Goal: Task Accomplishment & Management: Complete application form

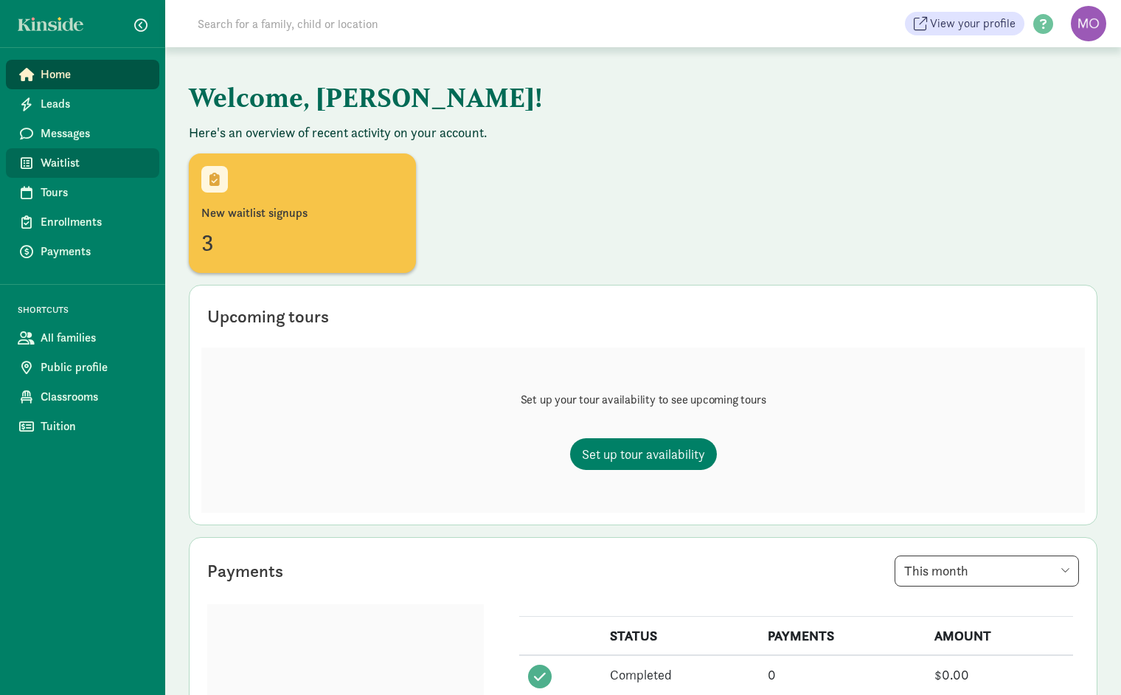
click at [67, 165] on span "Waitlist" at bounding box center [94, 163] width 107 height 18
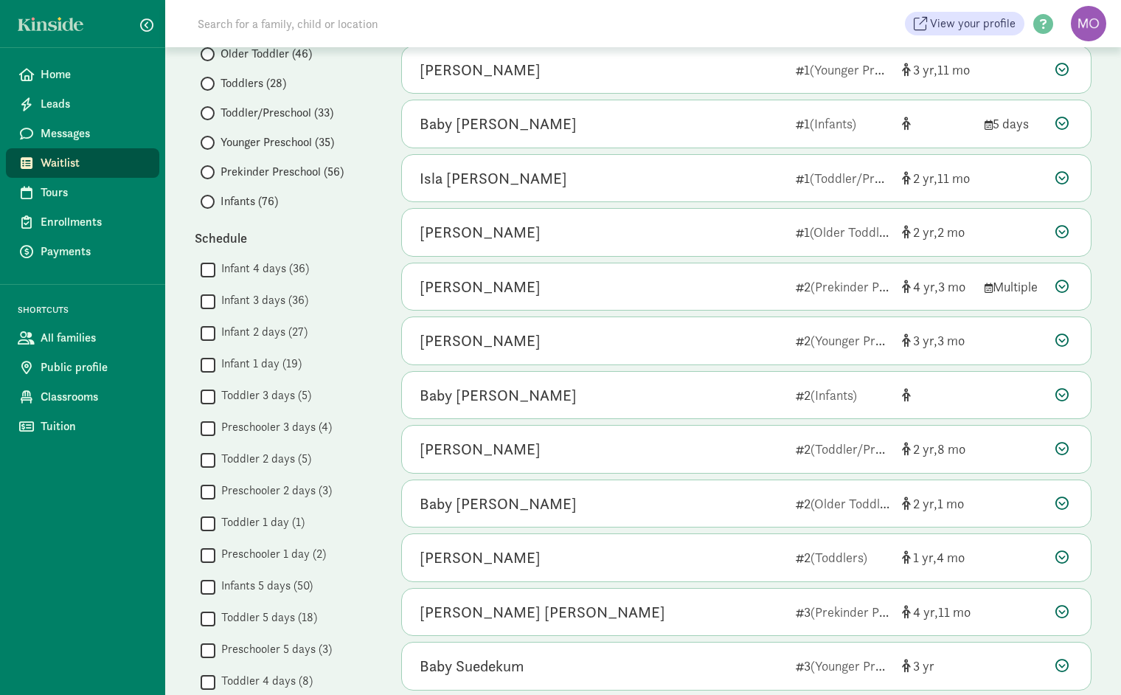
scroll to position [238, 0]
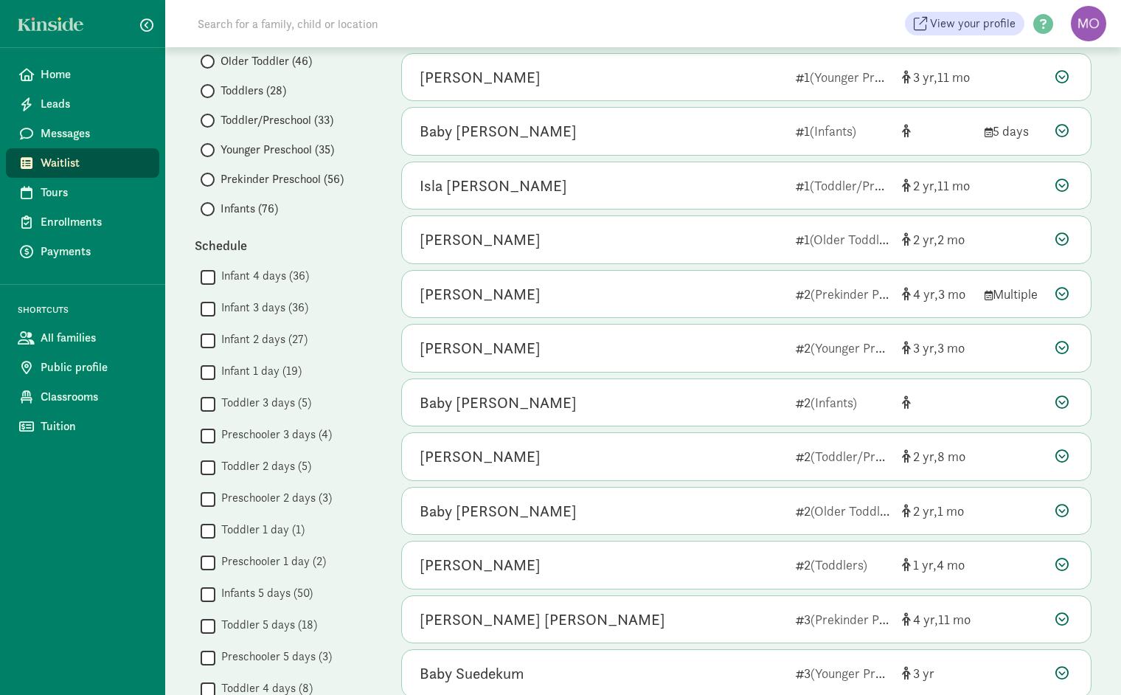
click at [210, 207] on span at bounding box center [208, 209] width 14 height 14
click at [210, 207] on input "Infants (76)" at bounding box center [206, 209] width 10 height 10
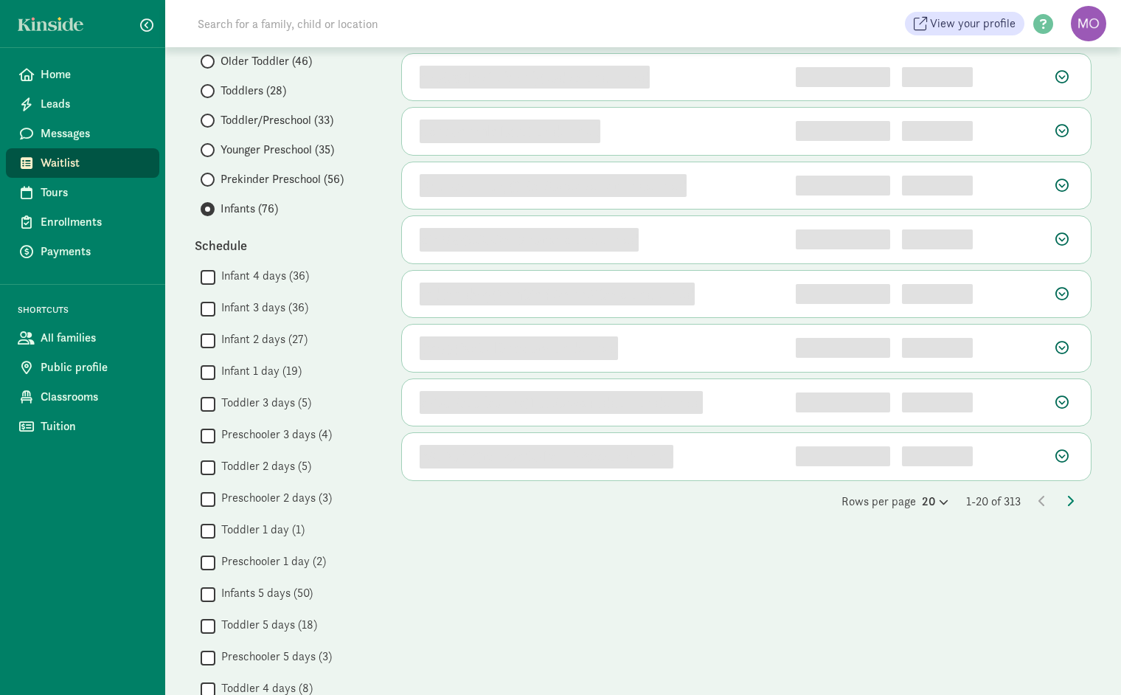
scroll to position [0, 0]
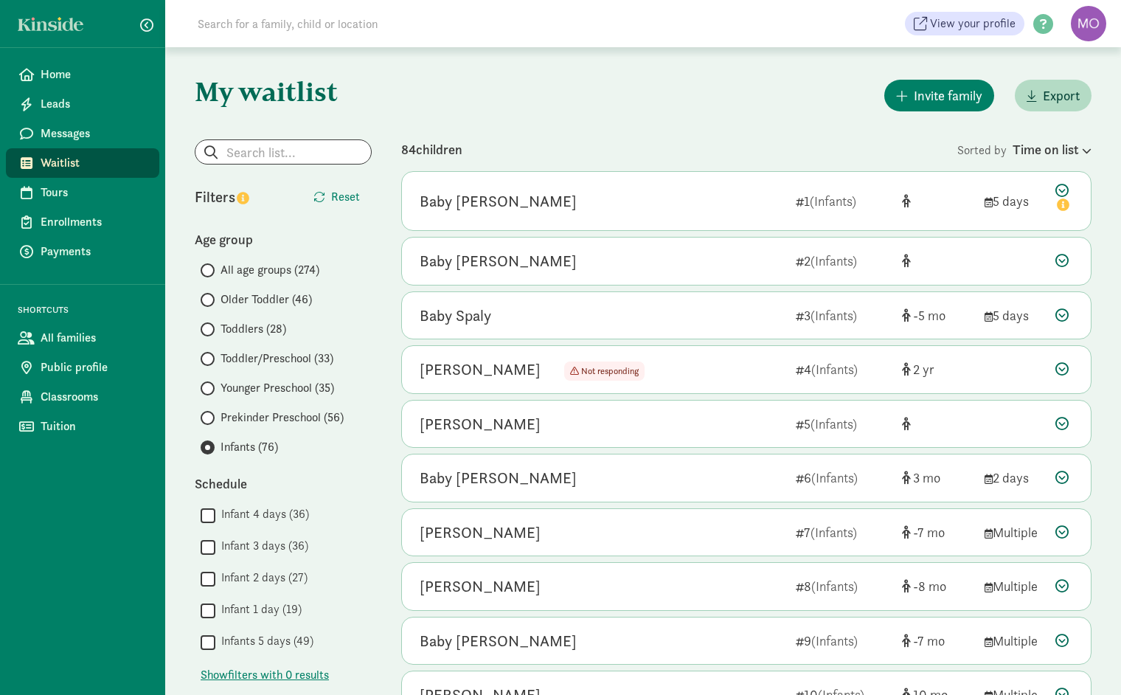
click at [758, 224] on div "Baby Corwin 1 (Infants) 5 days" at bounding box center [746, 201] width 689 height 58
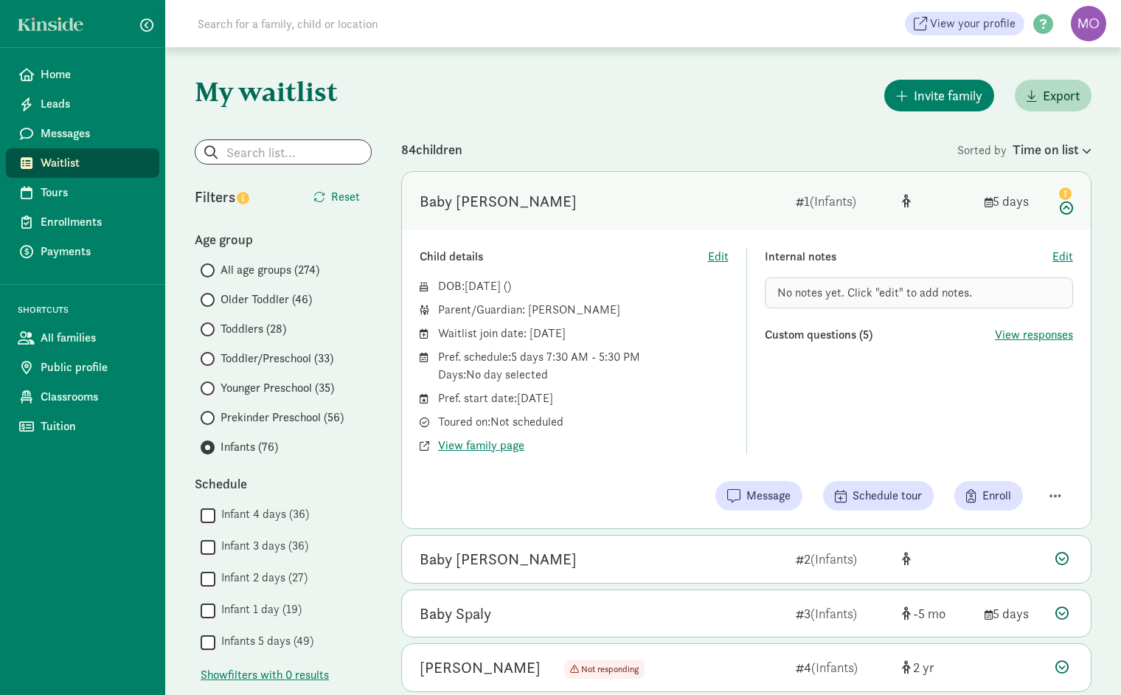
scroll to position [6, 0]
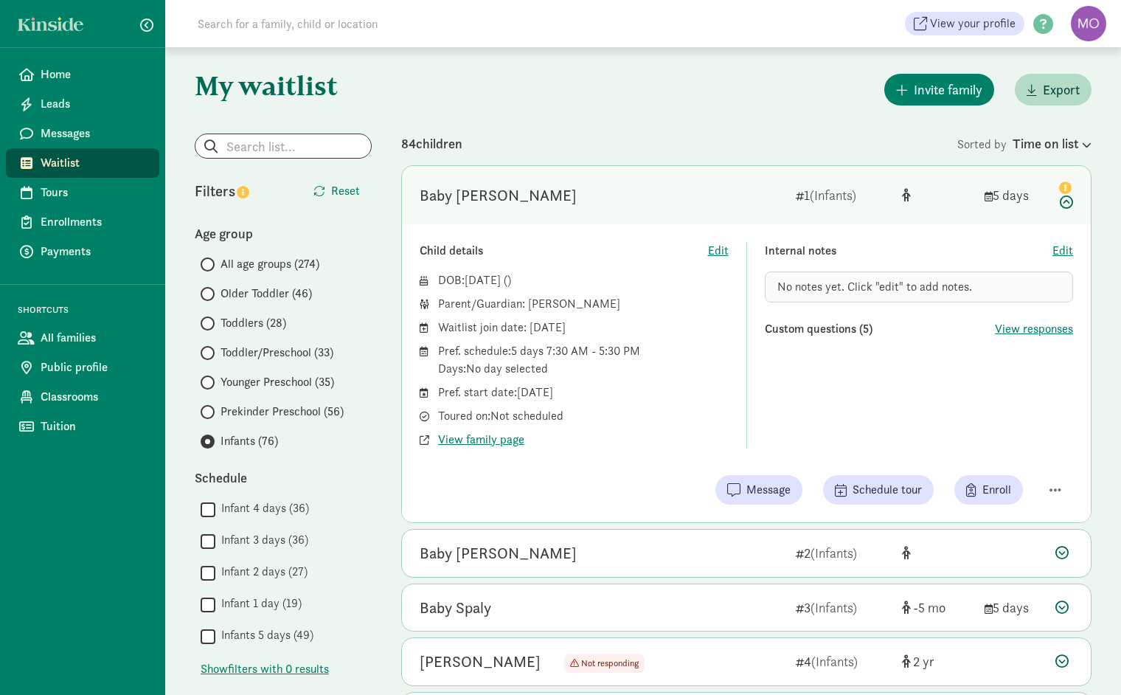
click at [757, 224] on div "Child details Edit DOB: Aug 17, 2025 ( ) Parent/Guardian: Melissa Ptolemy Waitl…" at bounding box center [746, 373] width 689 height 298
click at [1068, 204] on icon at bounding box center [1065, 193] width 18 height 31
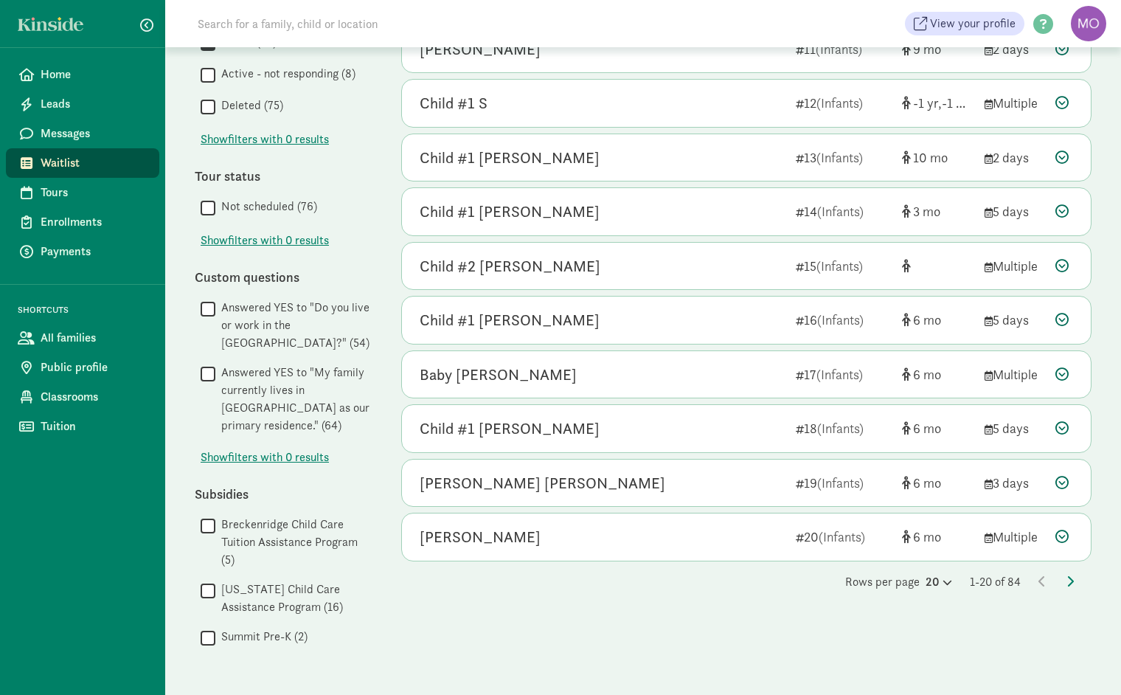
scroll to position [700, 0]
click at [1070, 575] on icon at bounding box center [1070, 581] width 7 height 12
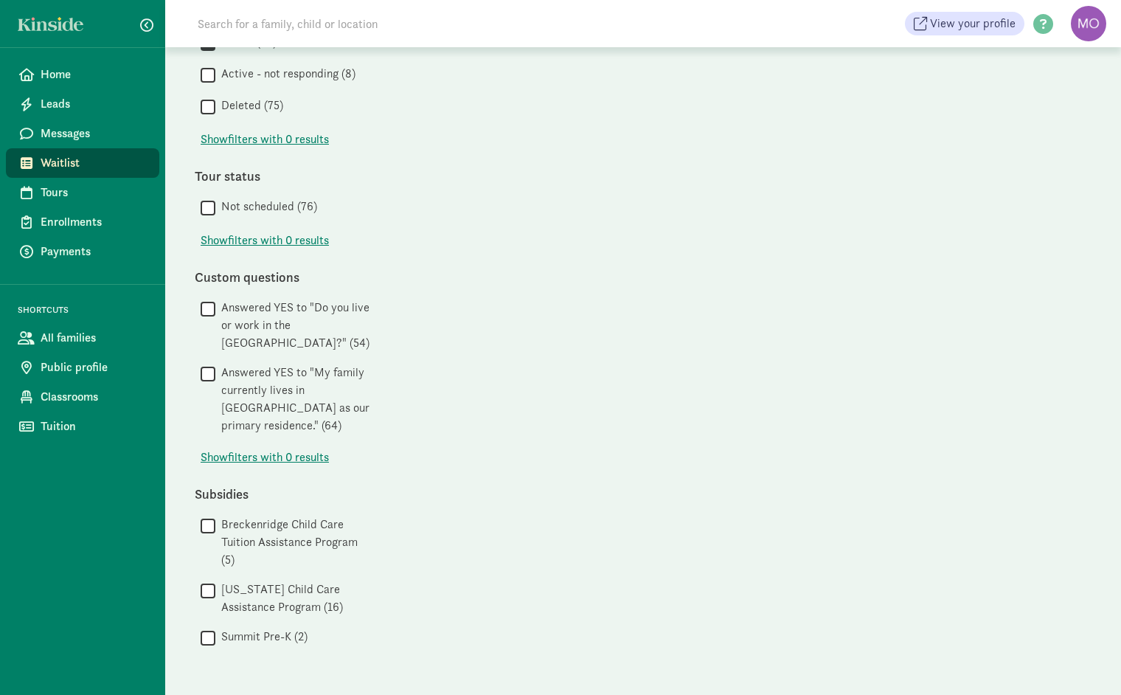
scroll to position [0, 0]
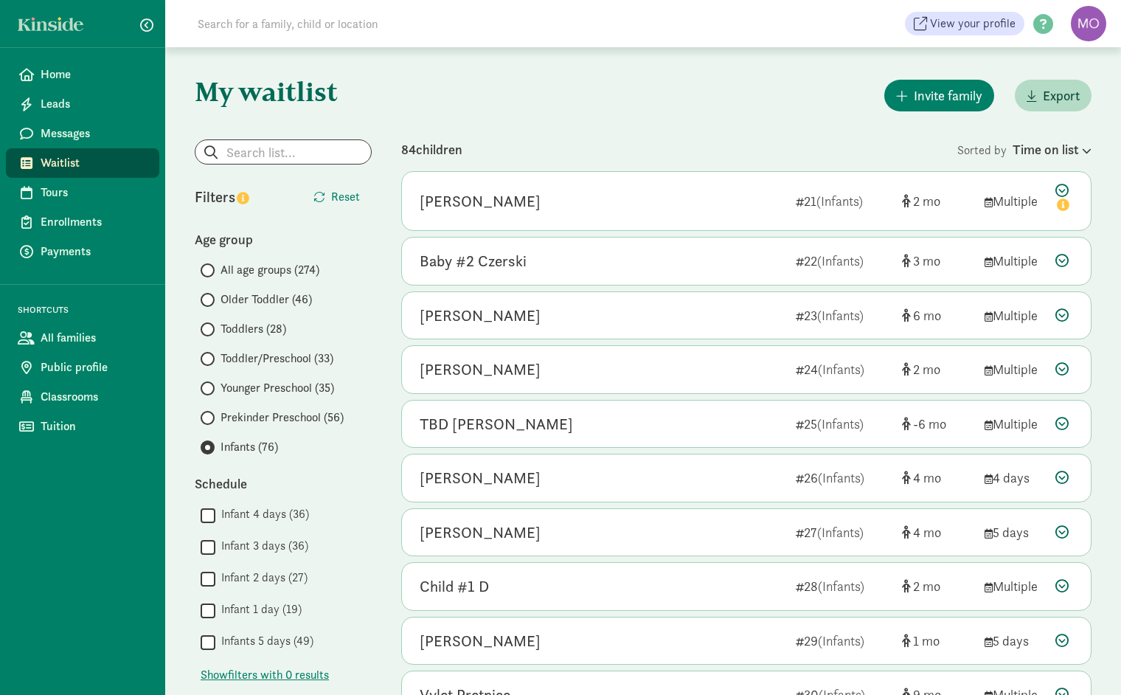
click at [208, 328] on input "Toddlers (28)" at bounding box center [206, 330] width 10 height 10
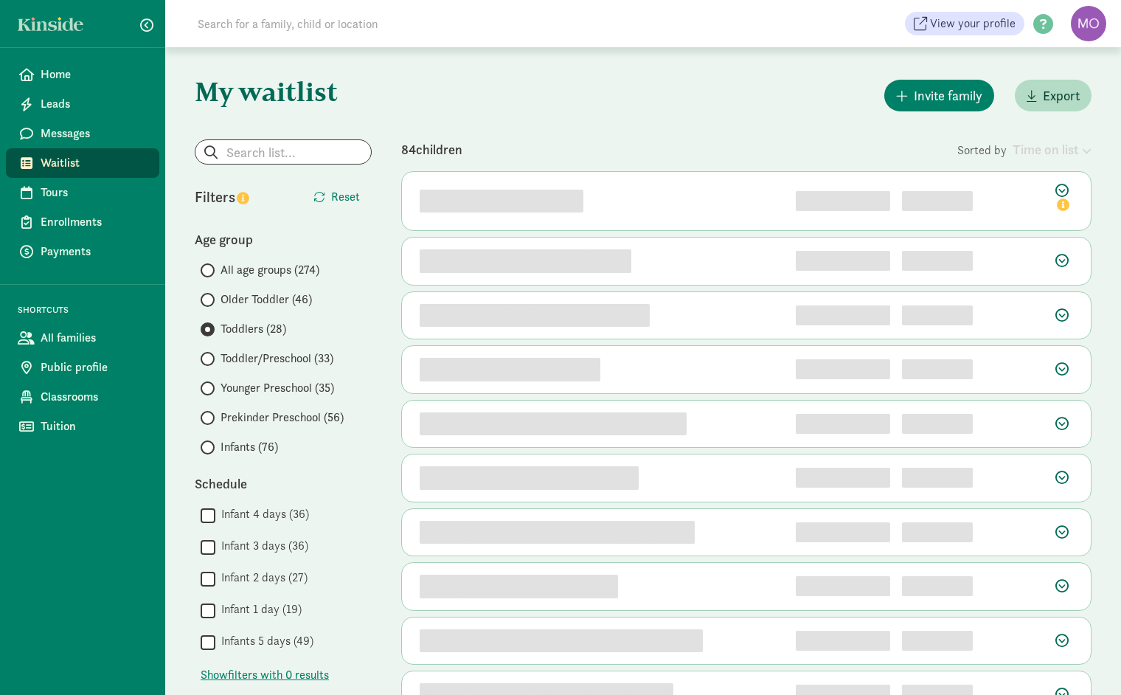
click at [208, 328] on input "Toddlers (28)" at bounding box center [206, 330] width 10 height 10
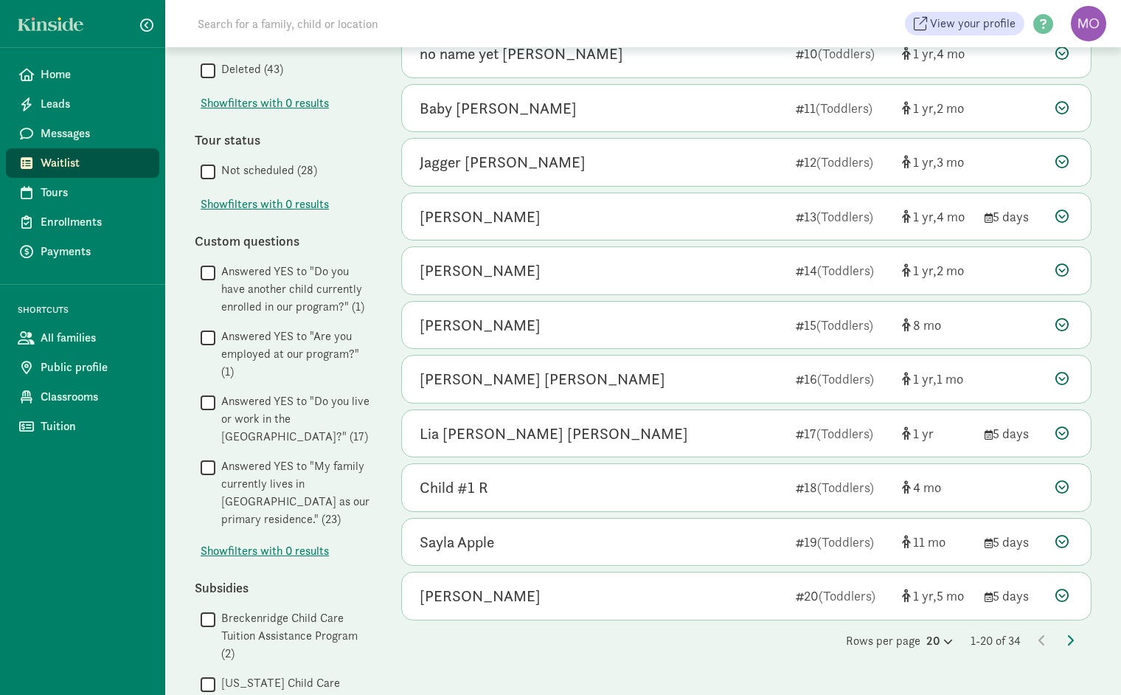
scroll to position [654, 0]
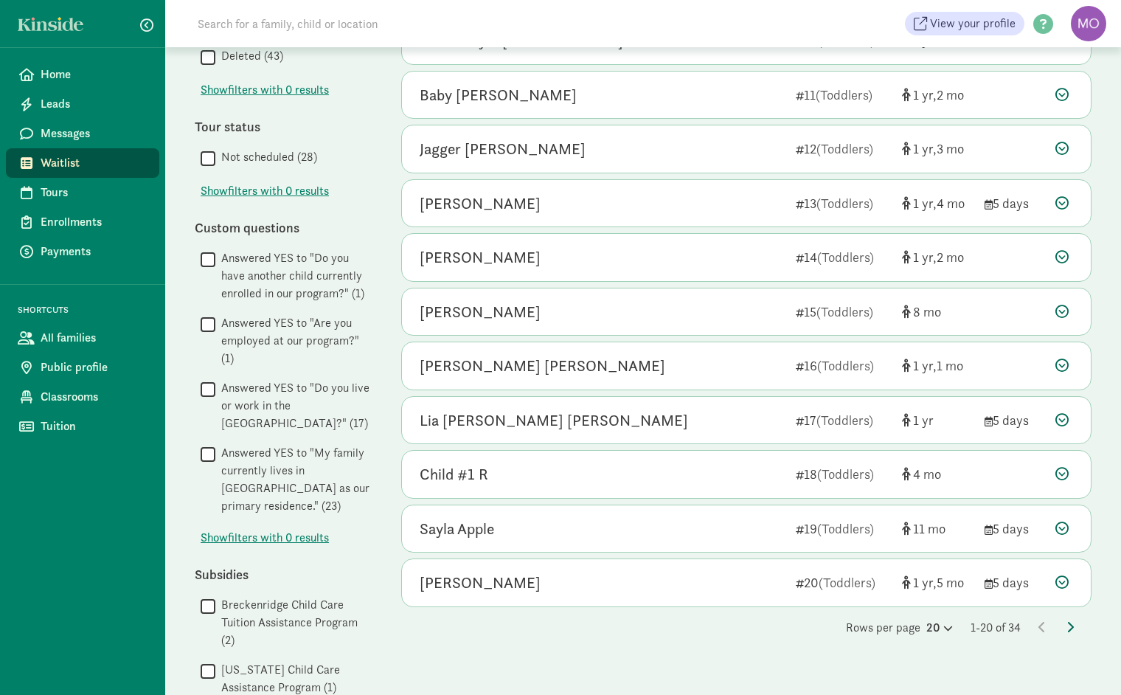
click at [1073, 621] on icon at bounding box center [1070, 627] width 7 height 12
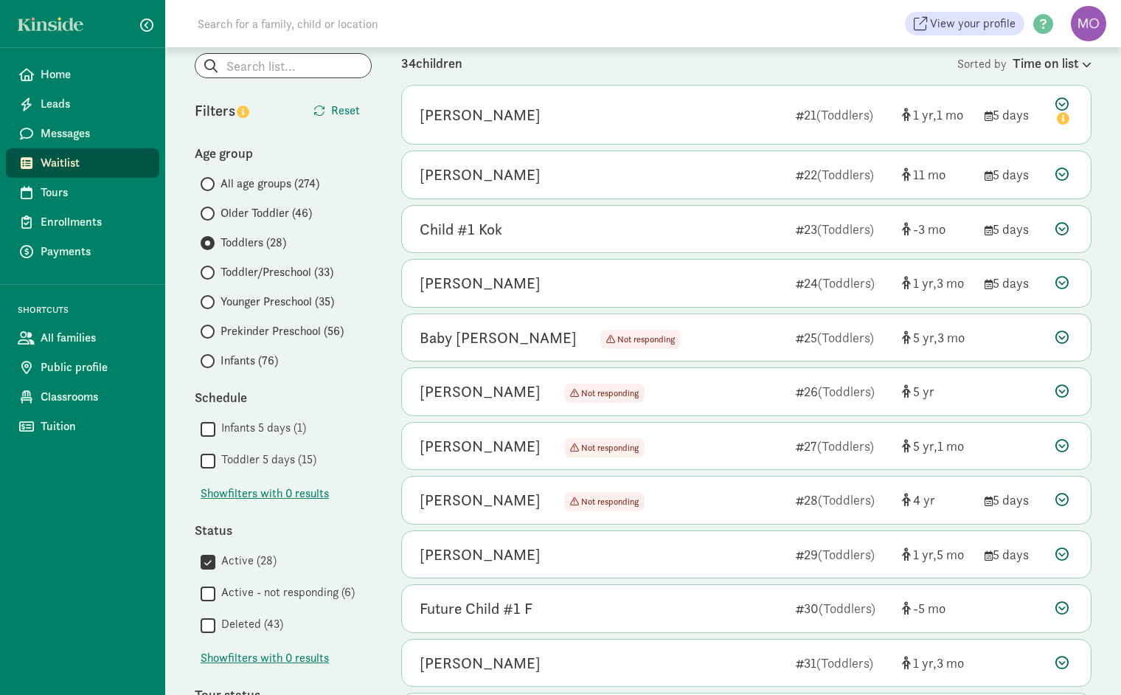
scroll to position [87, 0]
click at [311, 71] on input "search" at bounding box center [283, 65] width 176 height 24
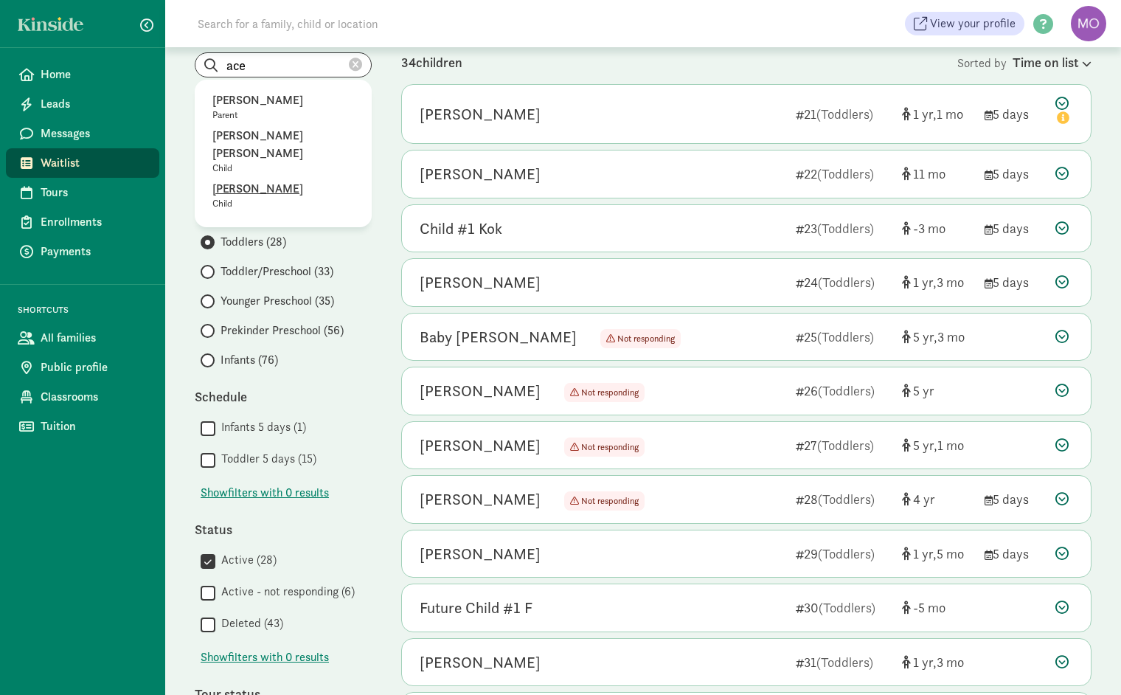
click at [250, 180] on p "Ace Carr" at bounding box center [283, 189] width 142 height 18
type input "Ace Carr"
radio input "true"
radio input "false"
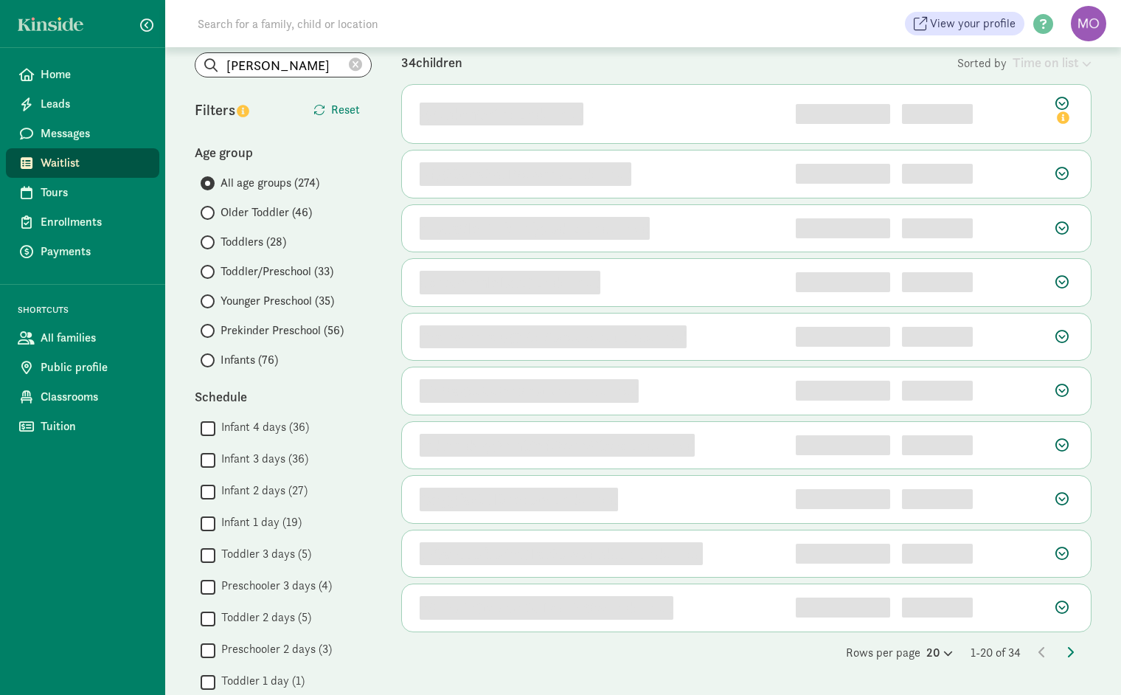
scroll to position [0, 0]
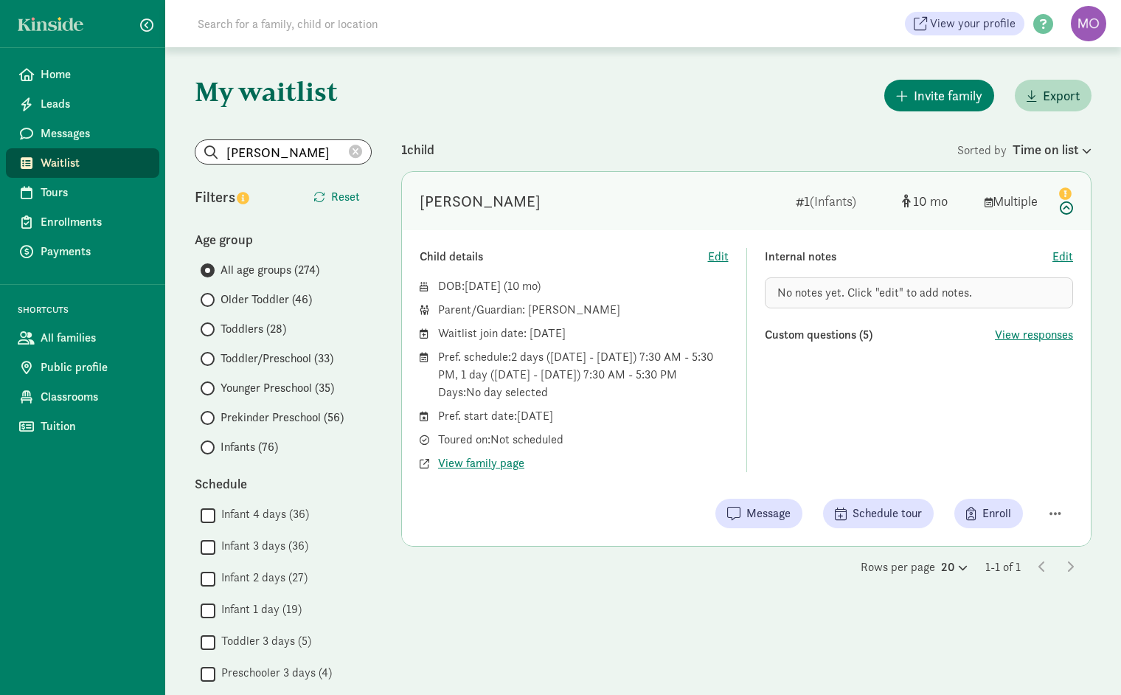
click at [357, 150] on icon at bounding box center [355, 151] width 13 height 13
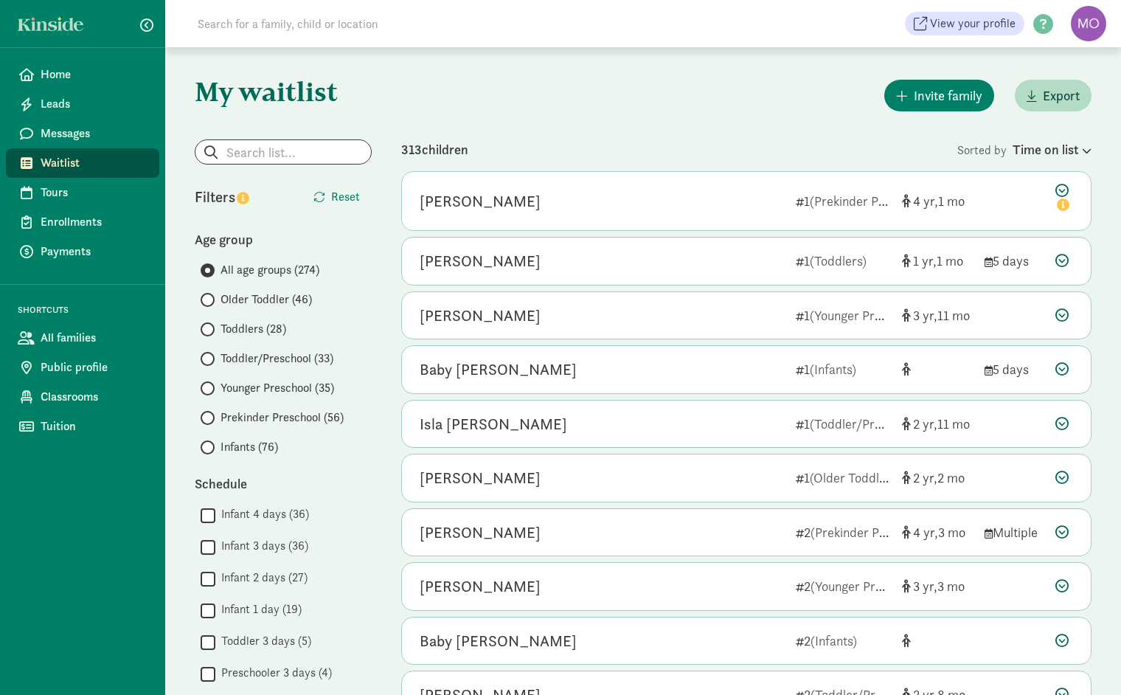
click at [206, 446] on input "Infants (76)" at bounding box center [206, 448] width 10 height 10
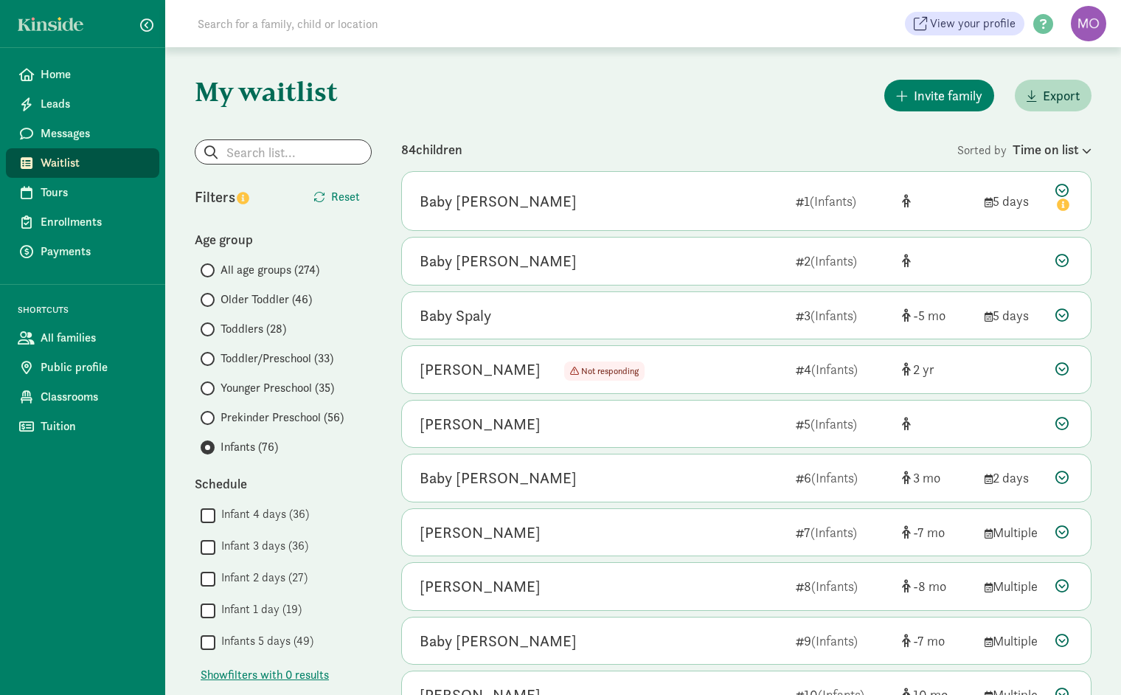
click at [491, 400] on div "Michael Ball 5 (Infants) Child details Edit DOB: Expected Birth Date is TBD Par…" at bounding box center [746, 424] width 690 height 49
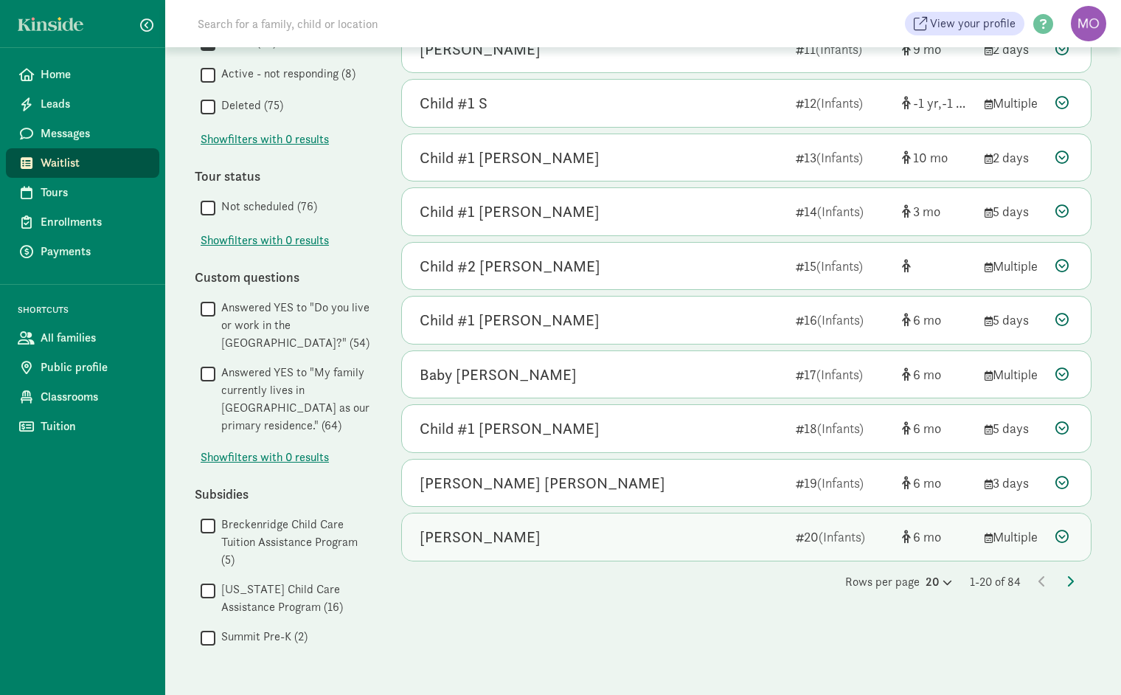
scroll to position [700, 0]
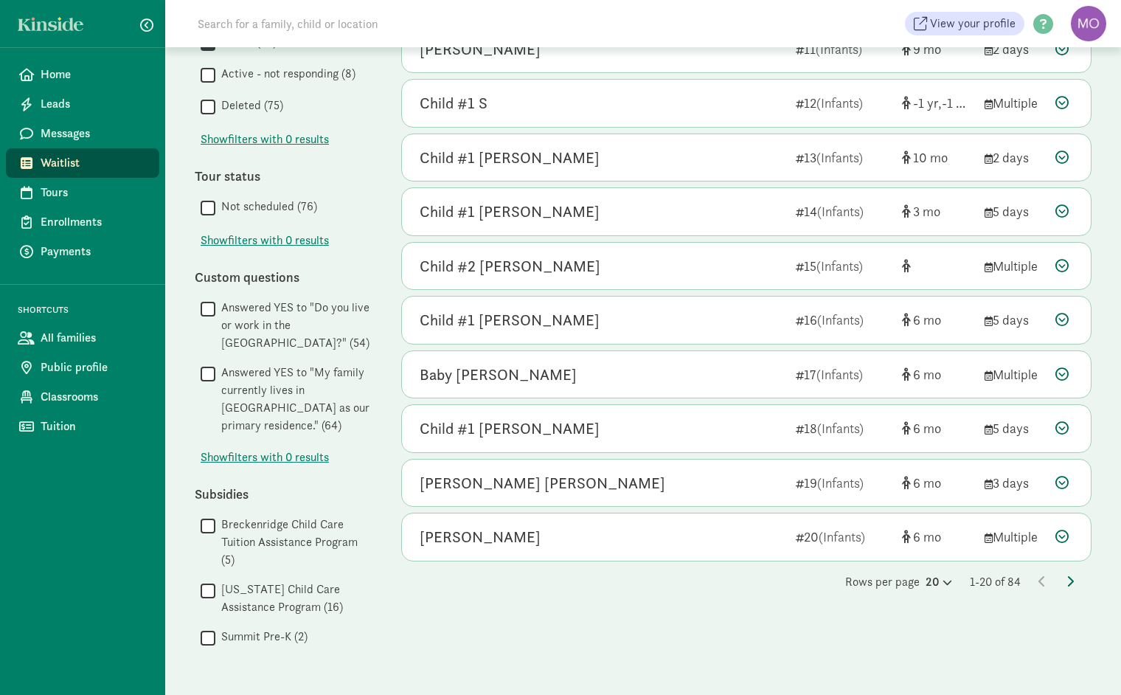
click at [1069, 575] on icon at bounding box center [1070, 581] width 7 height 12
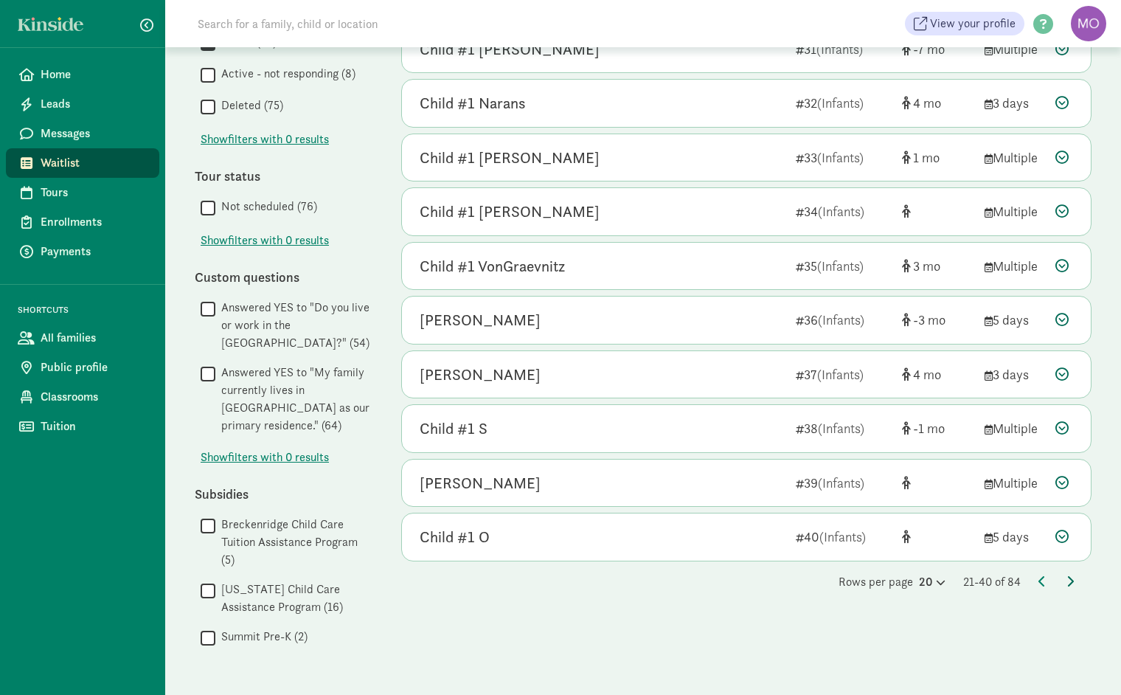
click at [1073, 575] on icon at bounding box center [1070, 581] width 7 height 12
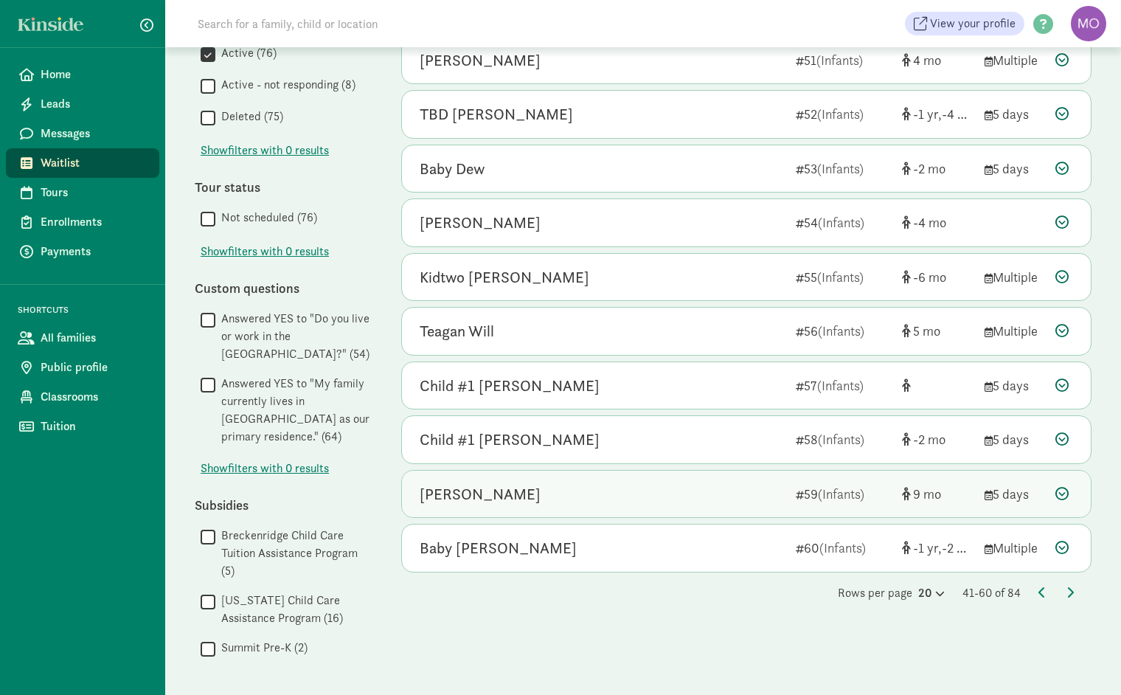
scroll to position [682, 0]
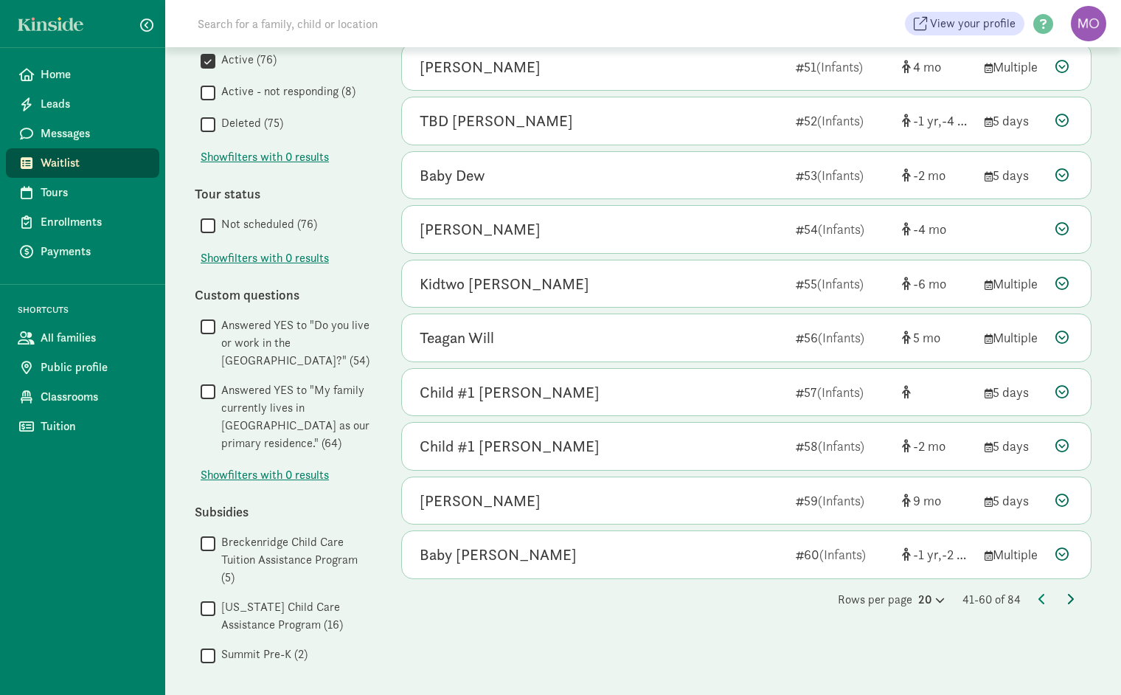
click at [1067, 593] on icon at bounding box center [1070, 599] width 7 height 12
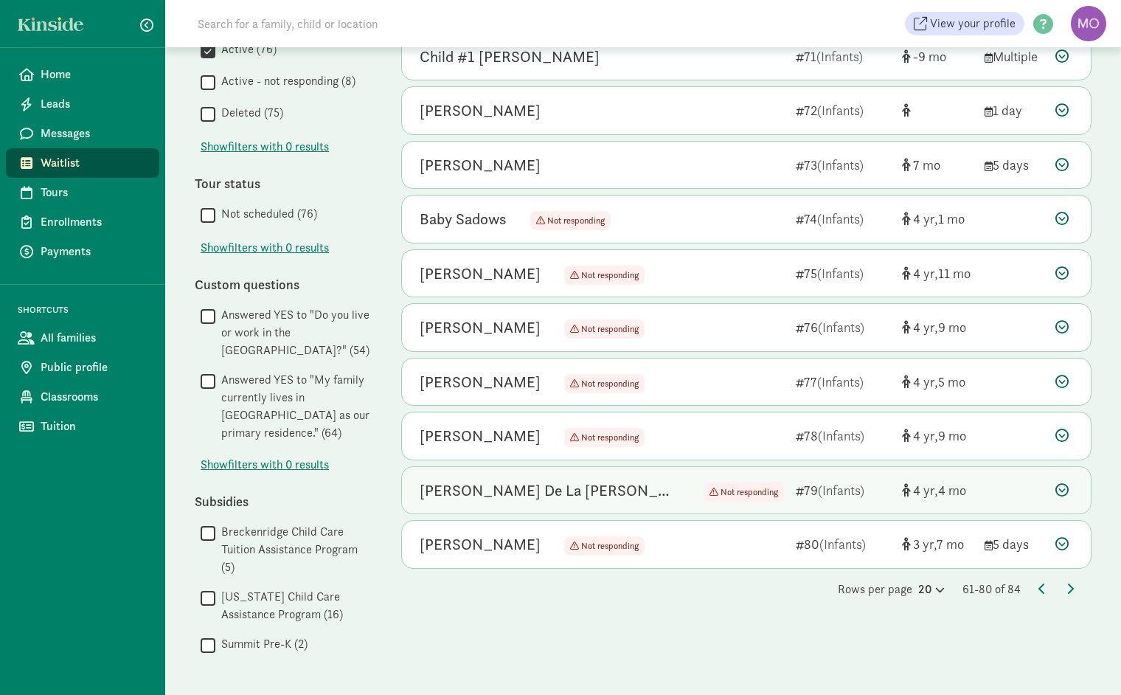
scroll to position [693, 0]
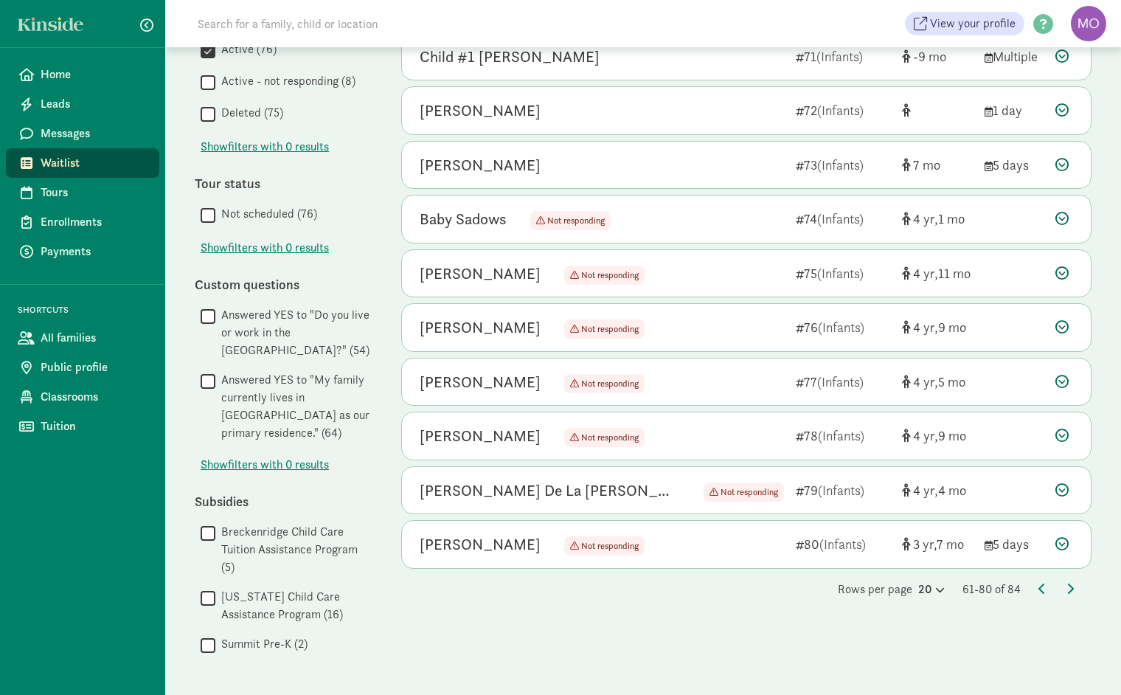
click at [1092, 558] on div "My waitlist Invite family Export Show filters Infants Reset Filters Reset Age g…" at bounding box center [643, 29] width 956 height 1348
click at [1071, 583] on icon at bounding box center [1070, 589] width 7 height 12
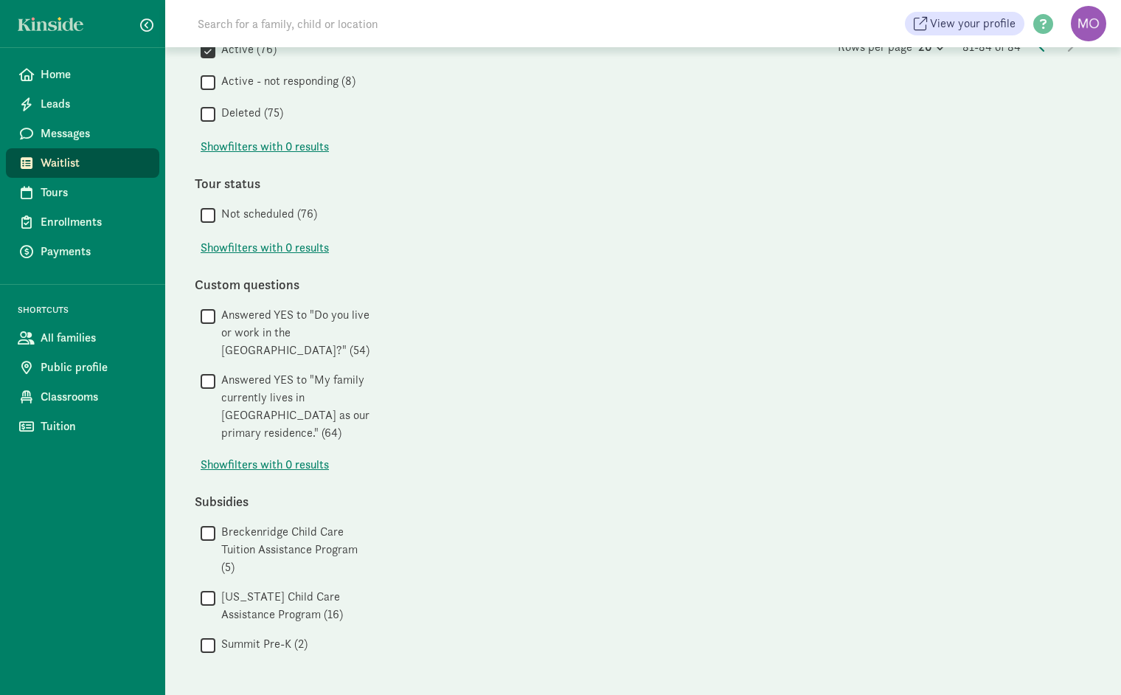
scroll to position [0, 0]
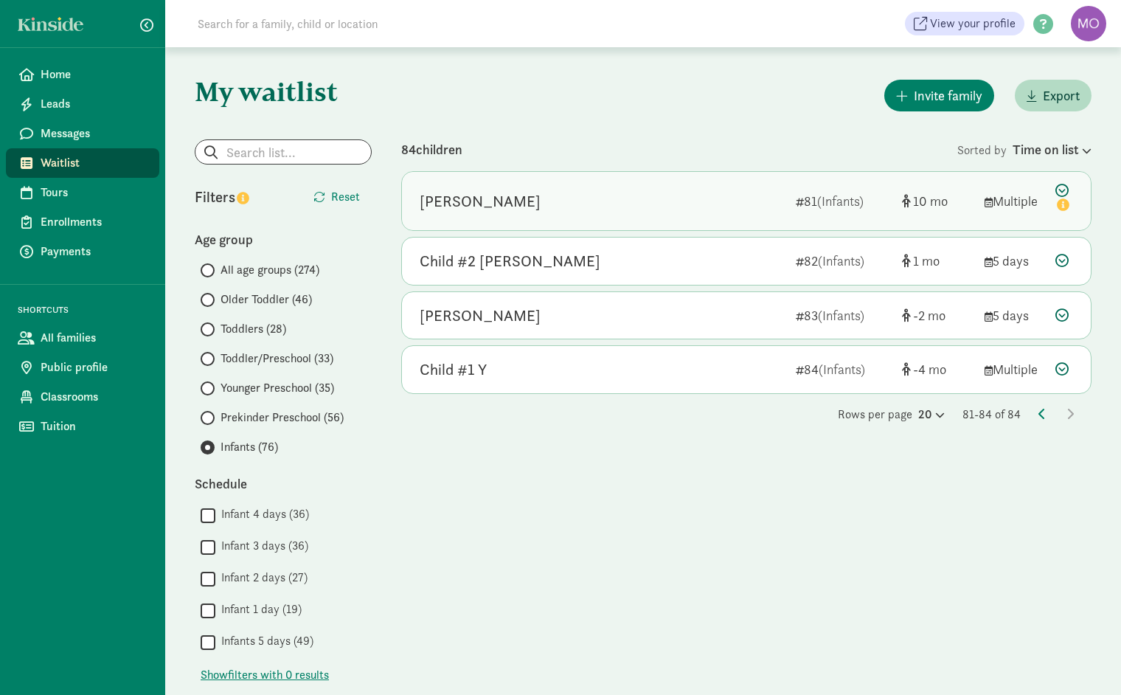
click at [723, 209] on div "Ace Carr" at bounding box center [602, 202] width 364 height 24
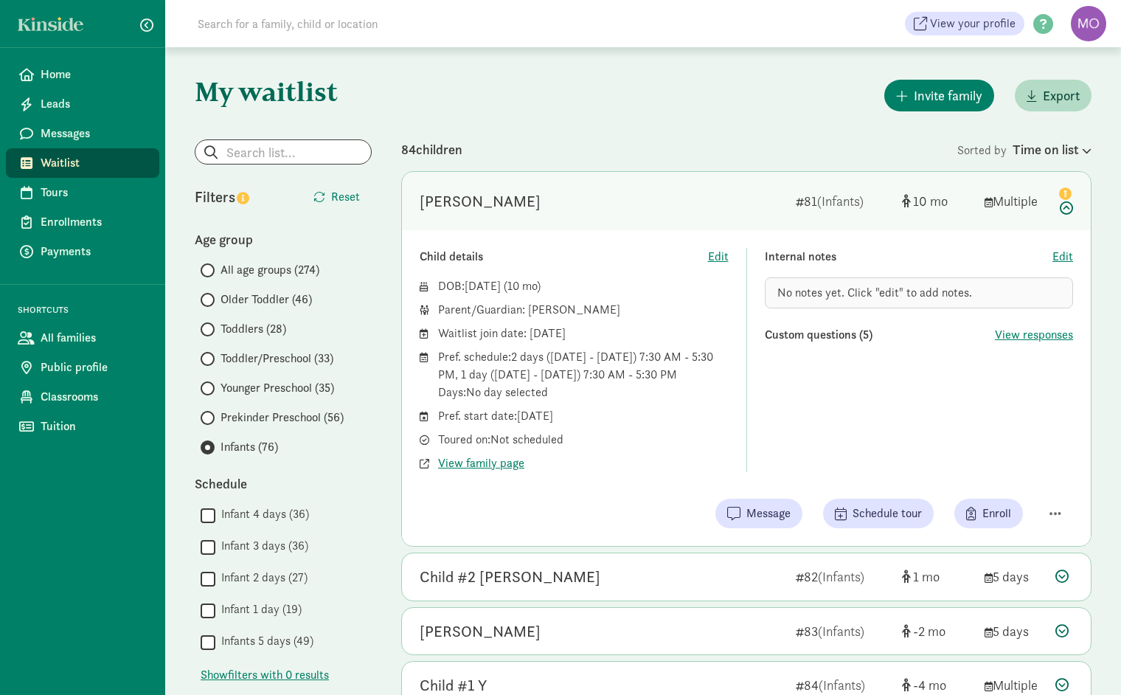
click at [696, 376] on div "Pref. schedule: 2 days (Monday - Friday) 7:30 AM - 5:30 PM, 1 day (Monday - Fri…" at bounding box center [583, 374] width 291 height 53
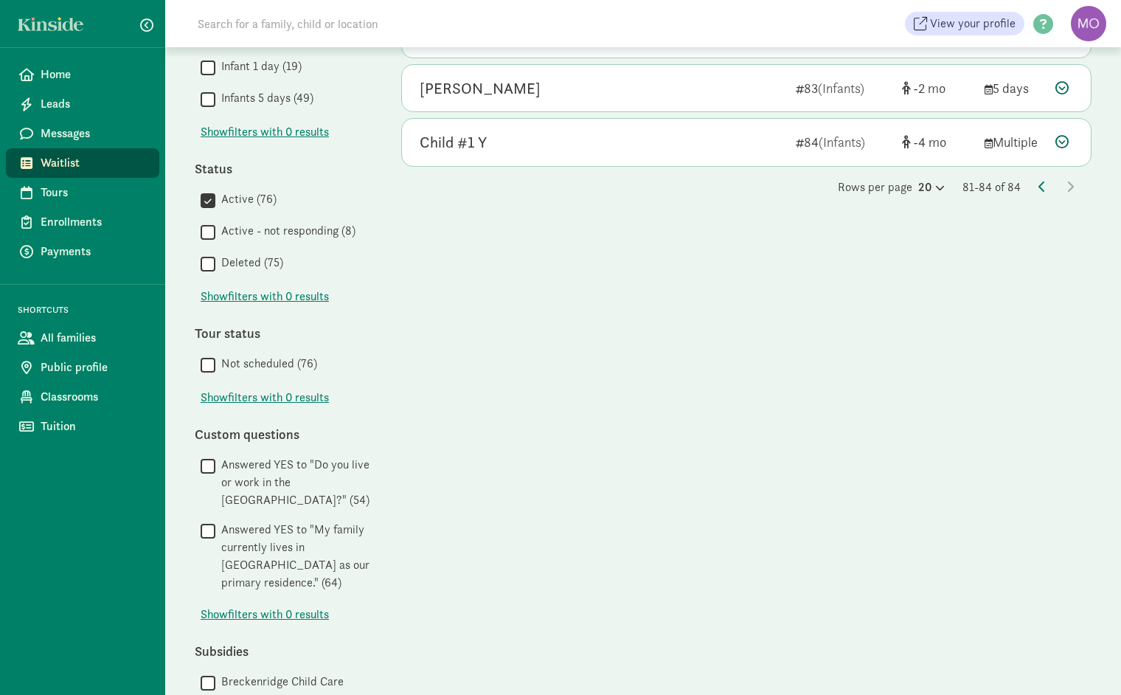
scroll to position [544, 0]
click at [1042, 187] on icon at bounding box center [1042, 185] width 7 height 12
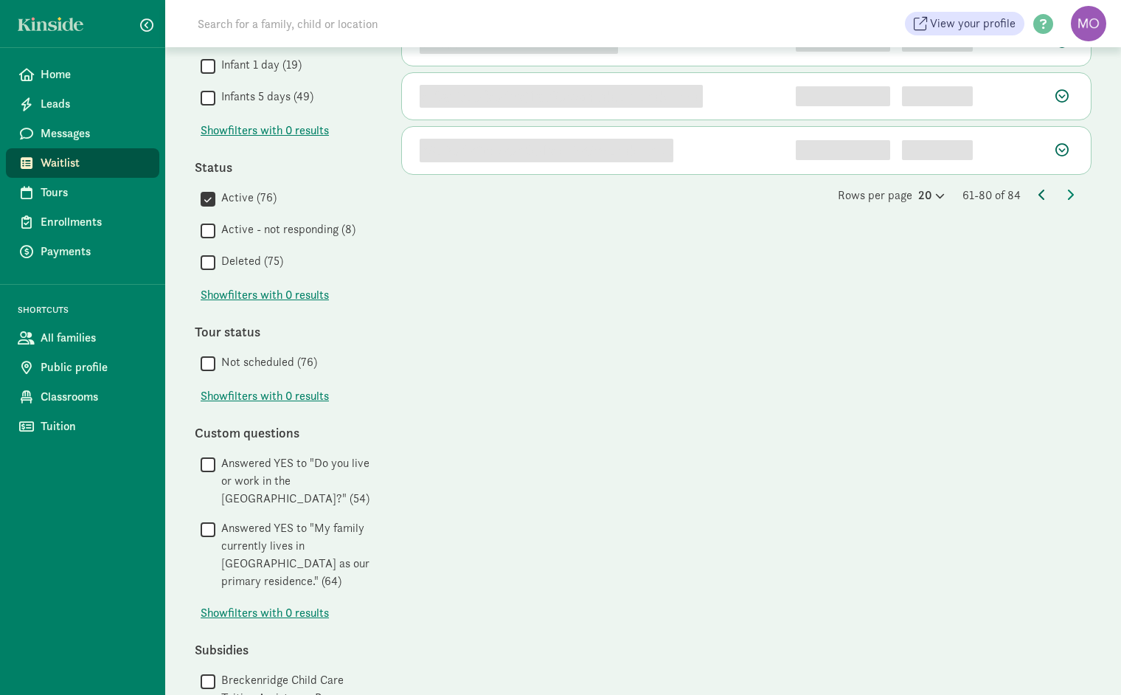
scroll to position [0, 0]
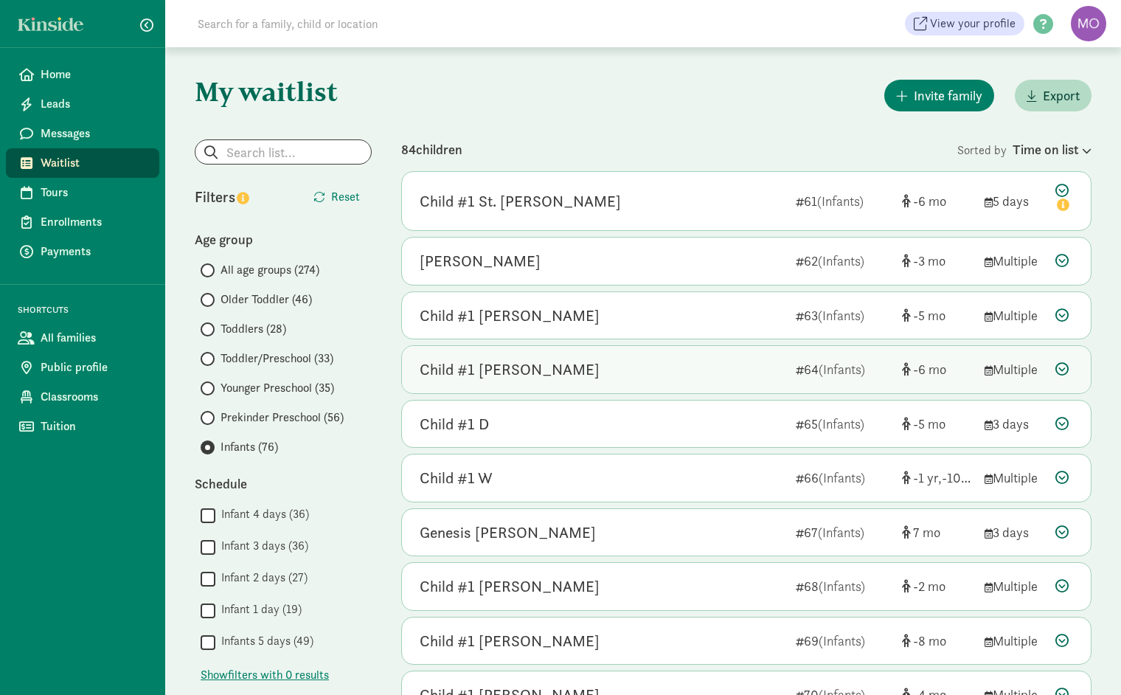
click at [606, 373] on div "Child #1 Brissey" at bounding box center [602, 370] width 364 height 24
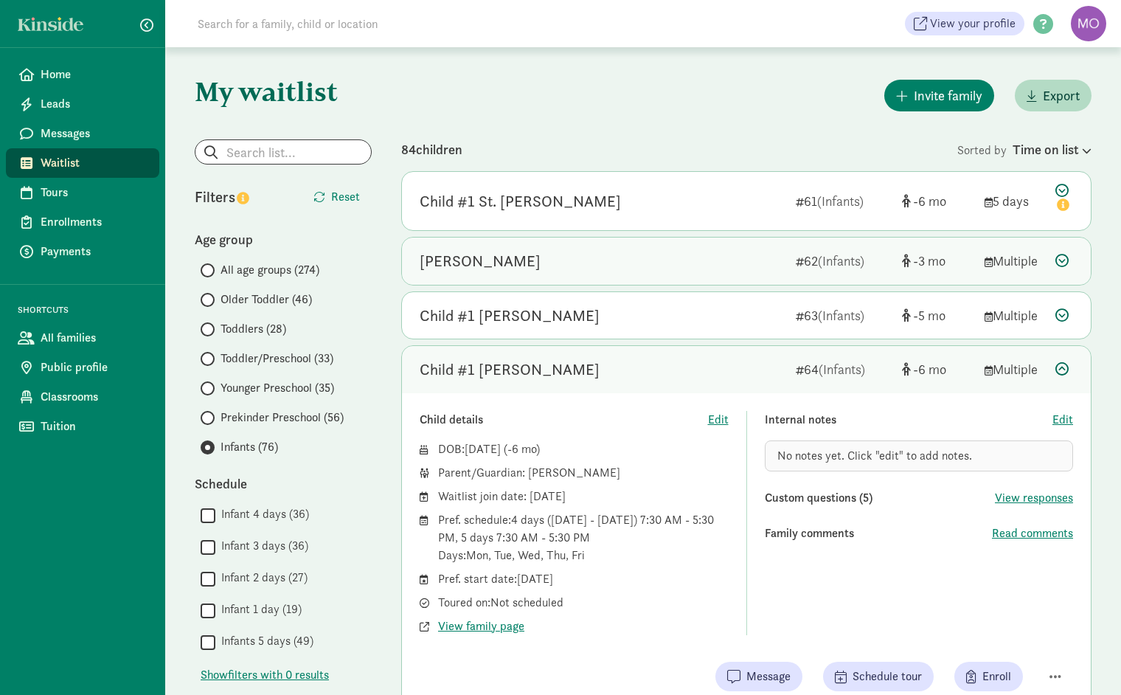
click at [629, 269] on div "Jackson Gardella" at bounding box center [602, 261] width 364 height 24
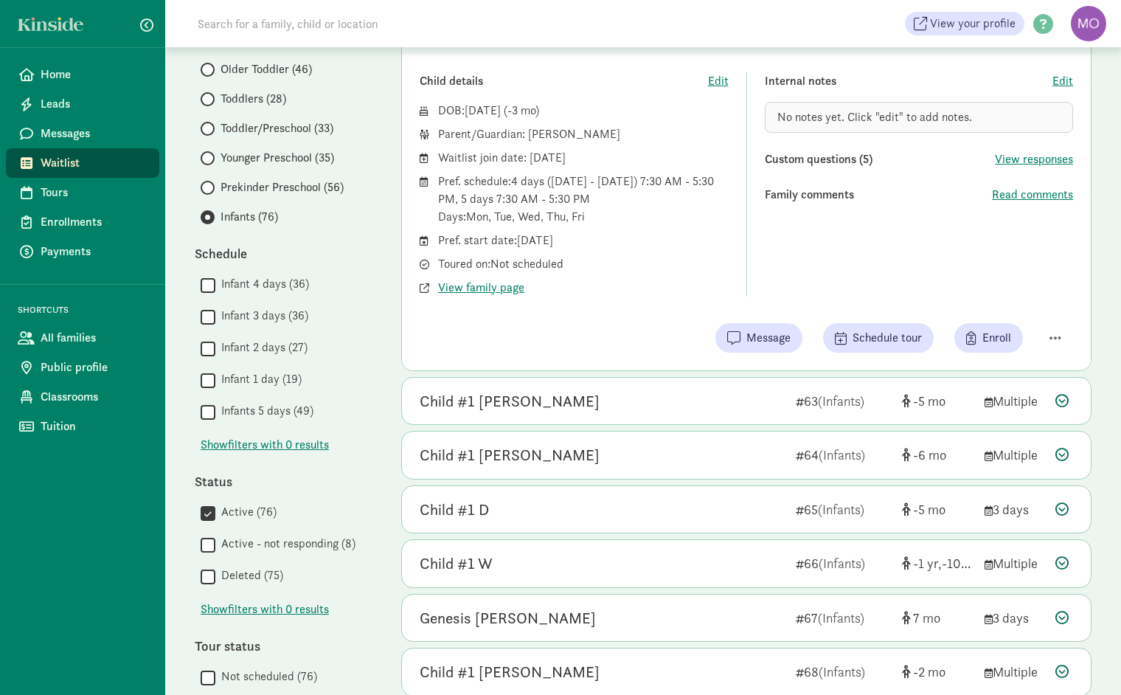
scroll to position [272, 0]
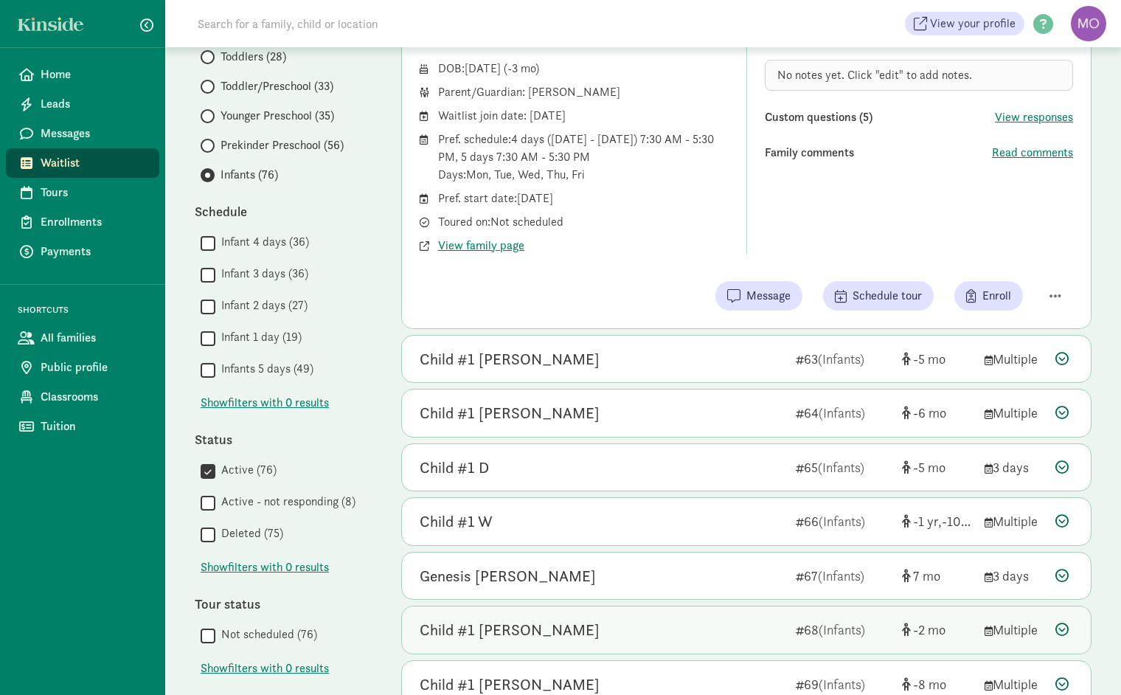
click at [757, 621] on div "Child #1 Covell" at bounding box center [602, 630] width 364 height 24
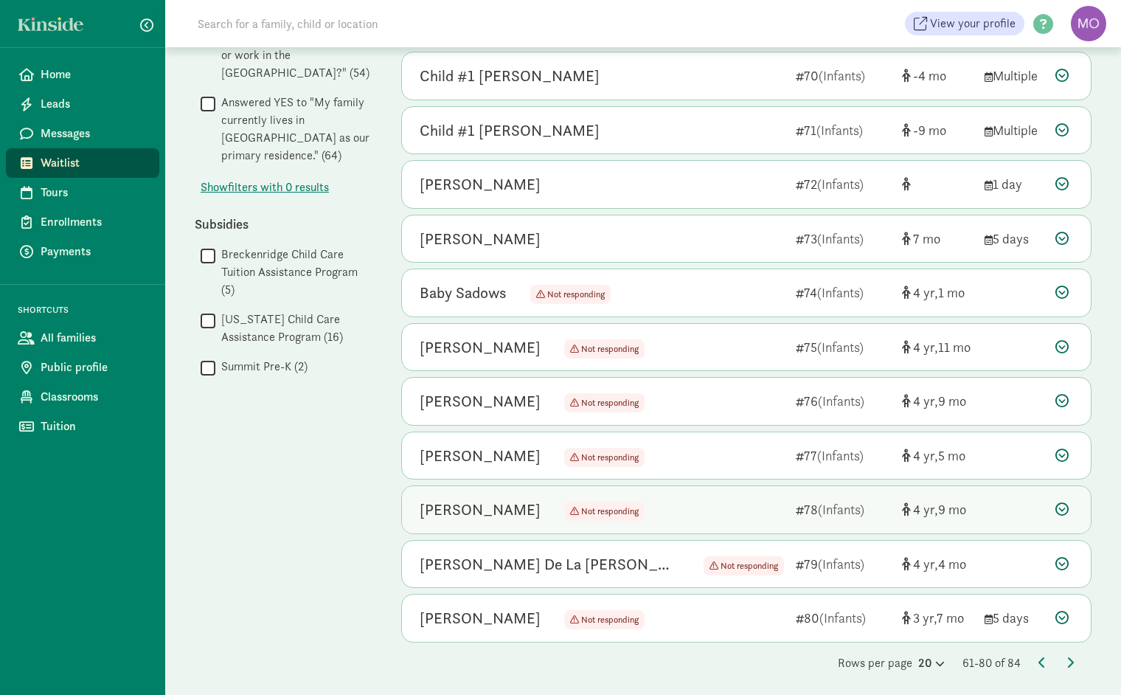
scroll to position [969, 0]
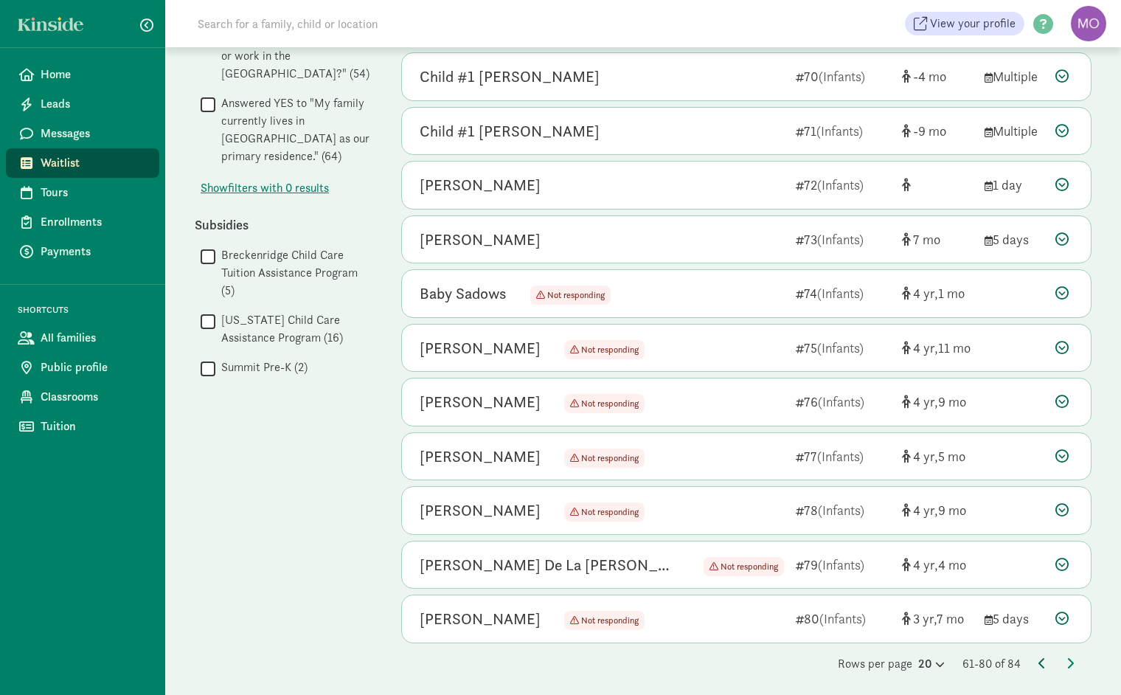
click at [1039, 657] on icon at bounding box center [1042, 663] width 7 height 12
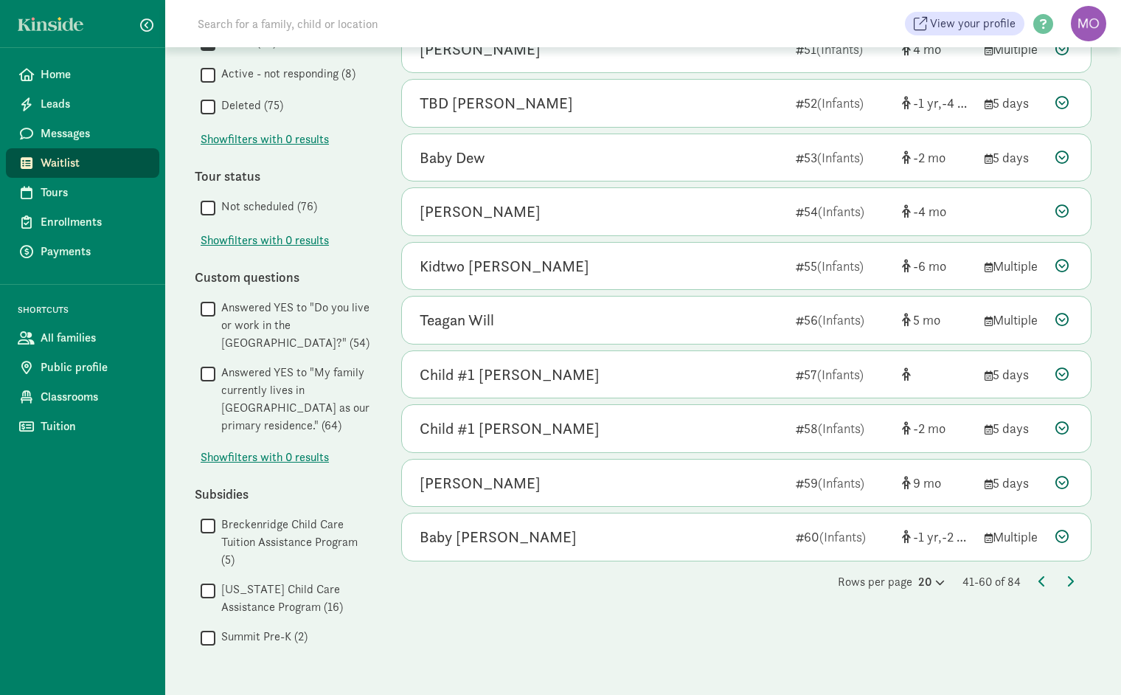
scroll to position [700, 0]
click at [1069, 575] on icon at bounding box center [1070, 581] width 7 height 12
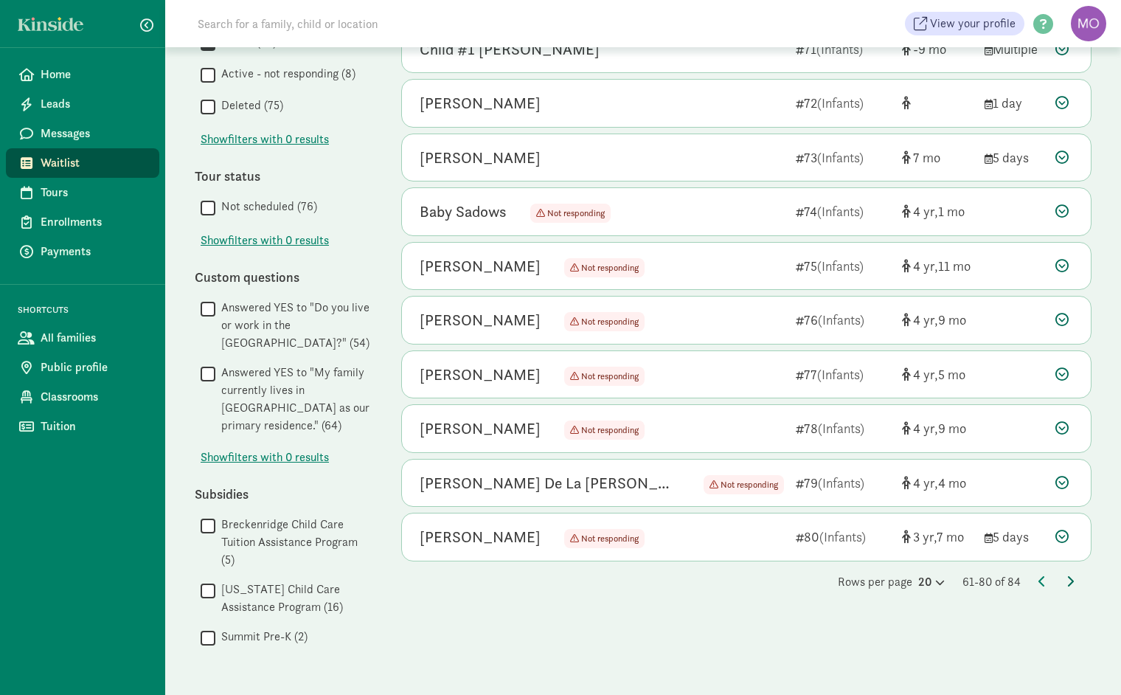
click at [1068, 575] on icon at bounding box center [1070, 581] width 7 height 12
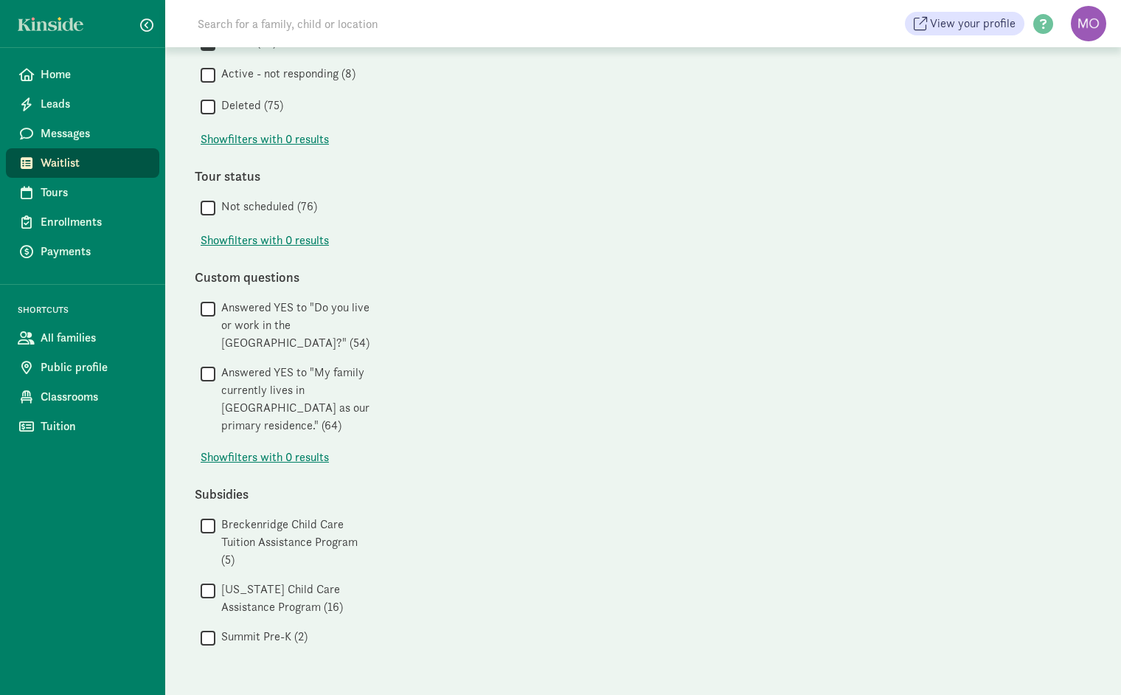
scroll to position [0, 0]
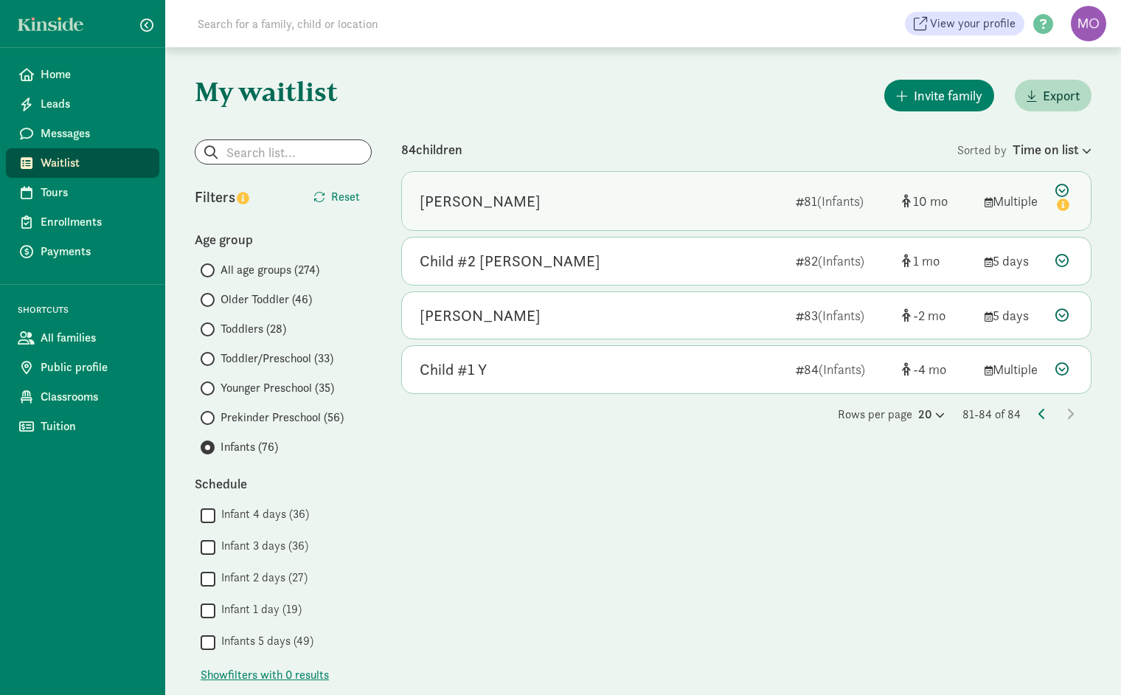
click at [630, 216] on div "Ace Carr 81 (Infants) 10 Multiple" at bounding box center [746, 201] width 689 height 58
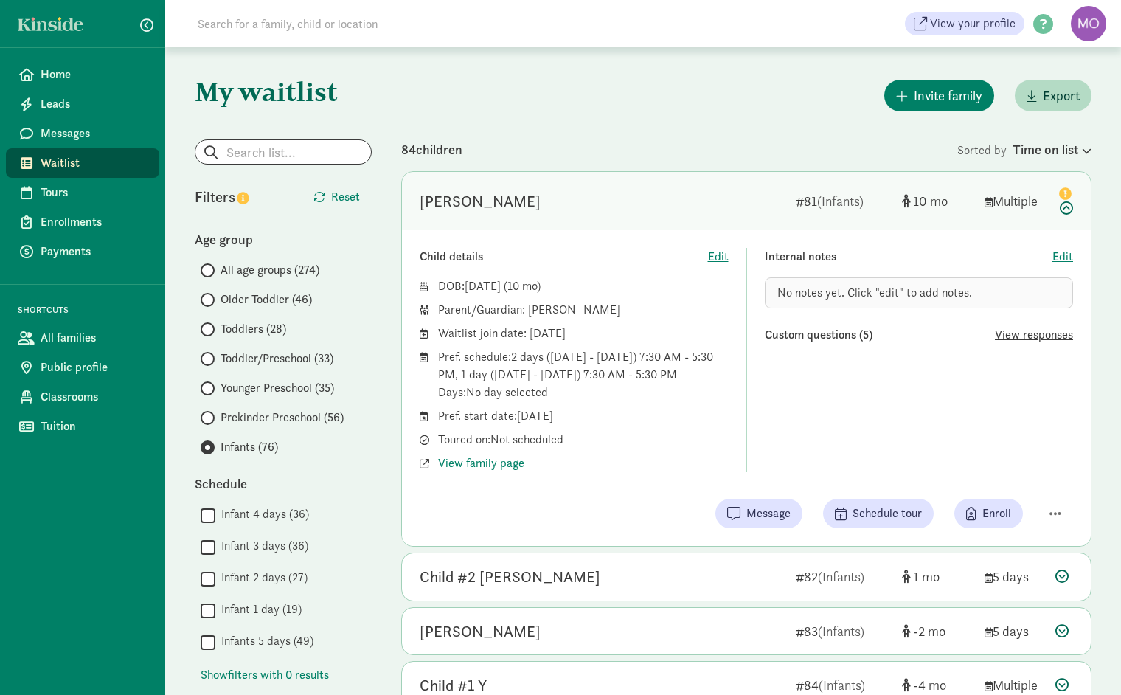
click at [1034, 333] on span "View responses" at bounding box center [1034, 335] width 78 height 18
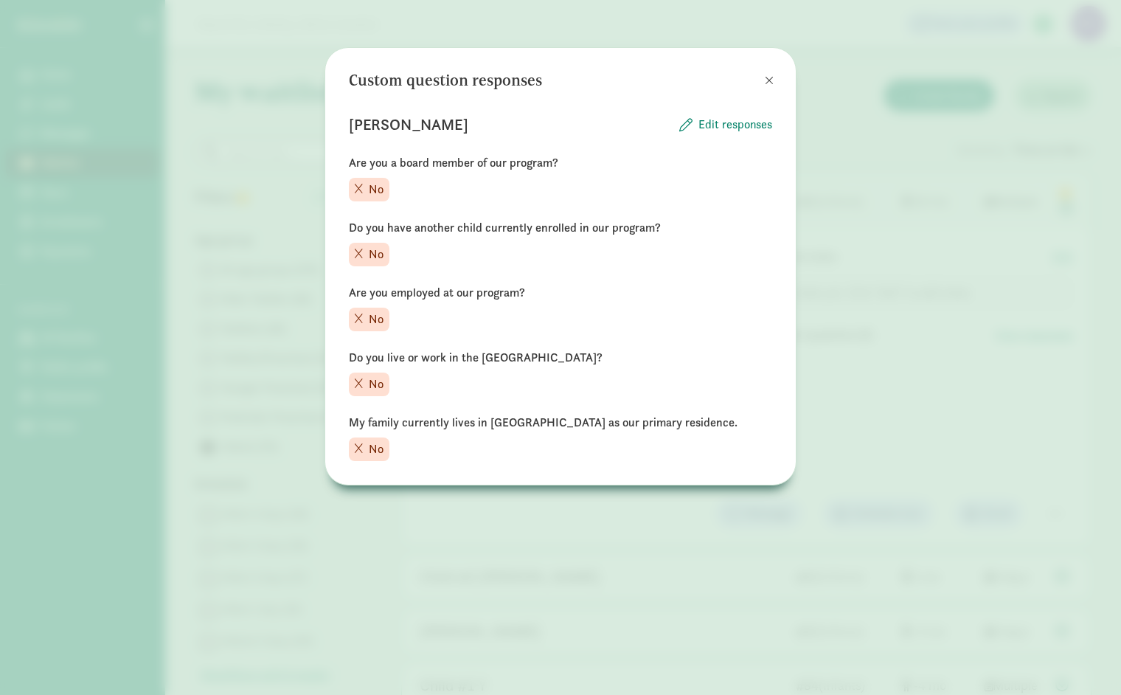
click at [777, 85] on button at bounding box center [770, 81] width 30 height 30
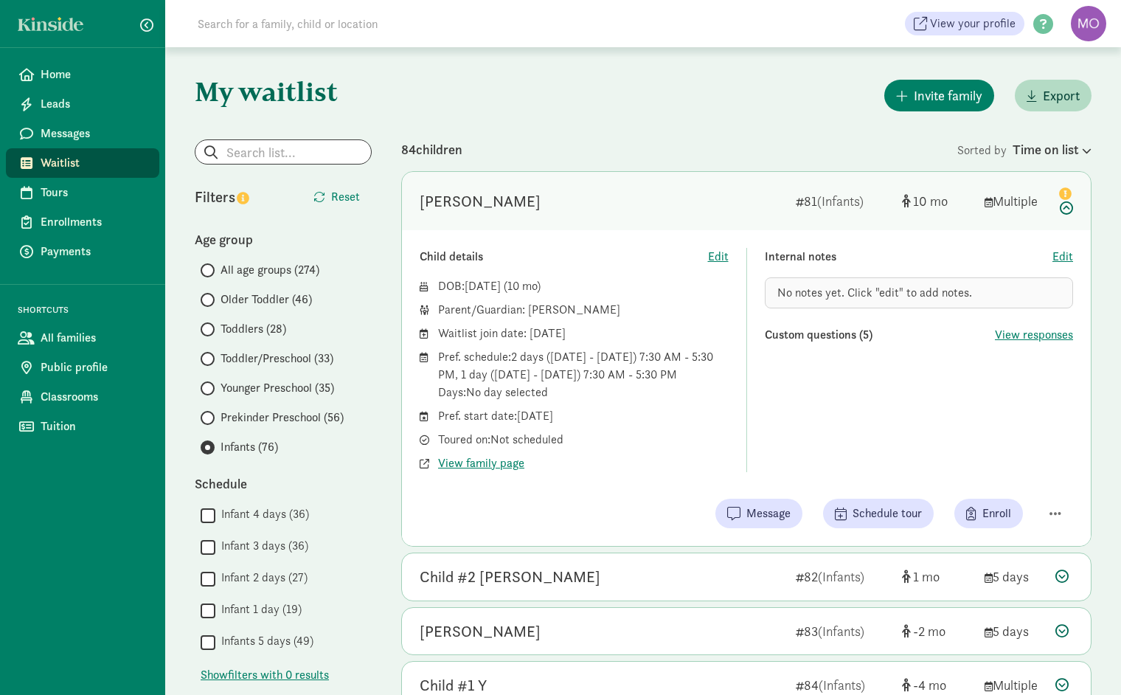
click at [960, 191] on div "10" at bounding box center [937, 201] width 71 height 20
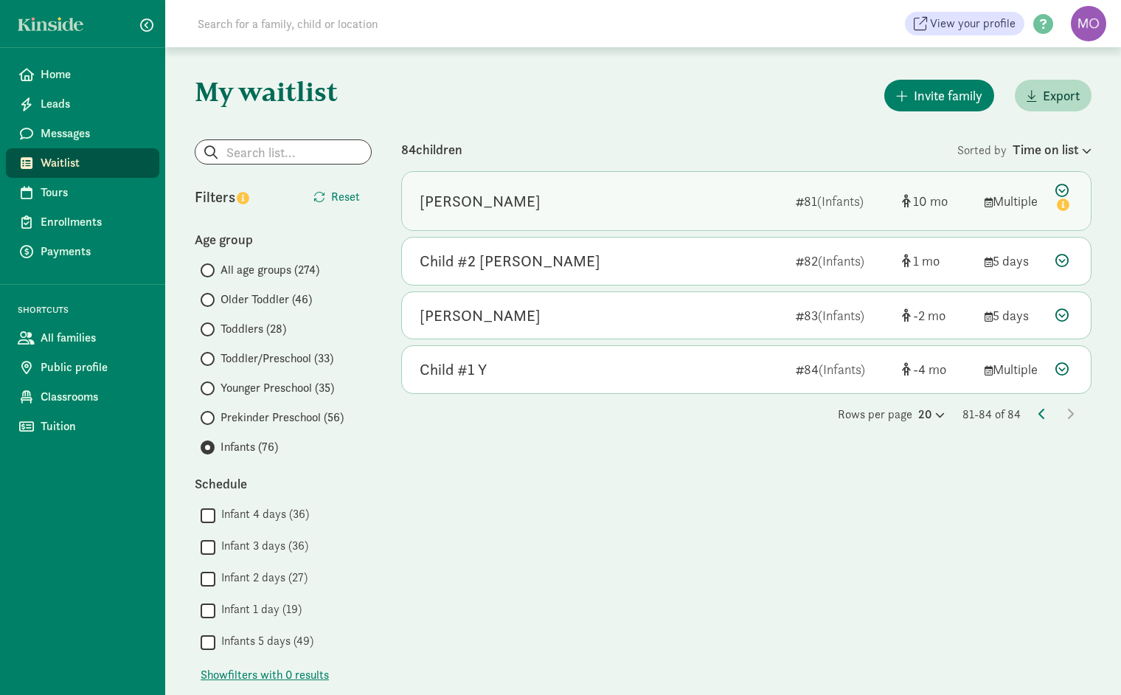
click at [682, 210] on div "Ace Carr" at bounding box center [602, 202] width 364 height 24
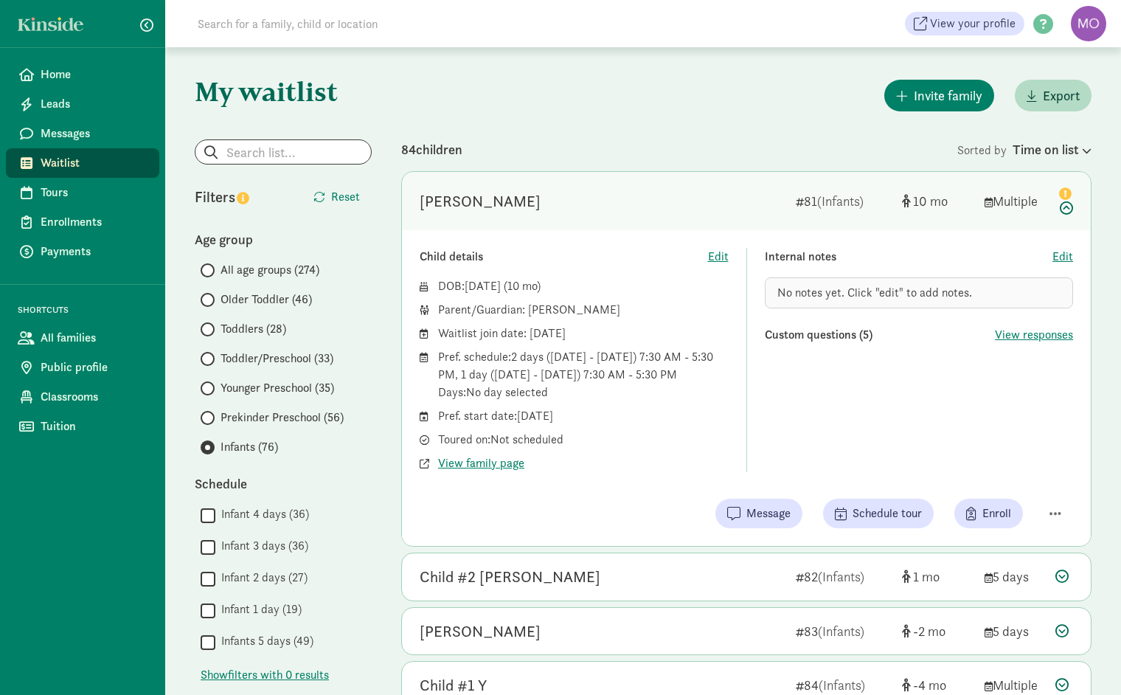
click at [682, 210] on div "Ace Carr" at bounding box center [602, 202] width 364 height 24
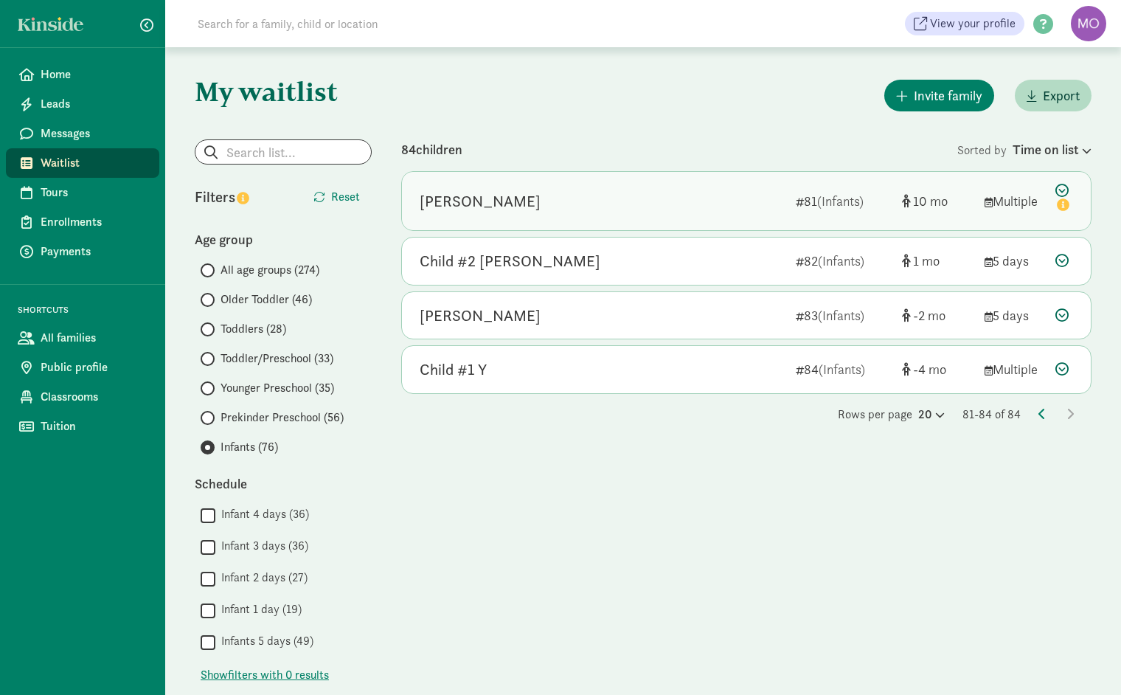
click at [682, 210] on div "Ace Carr" at bounding box center [602, 202] width 364 height 24
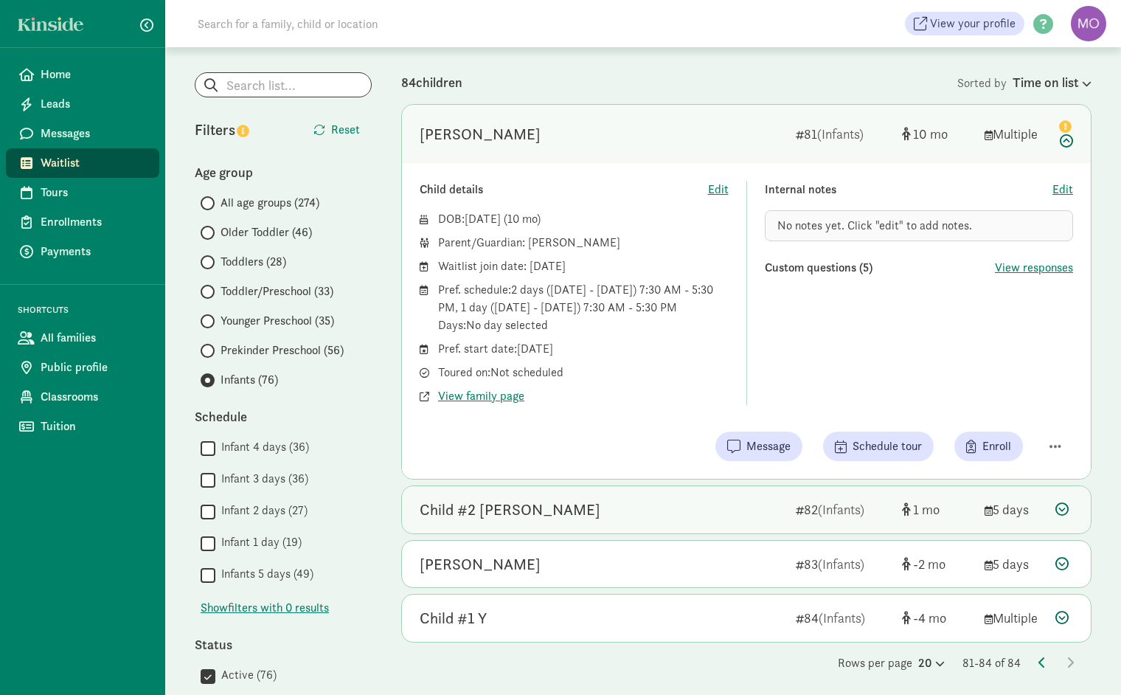
scroll to position [62, 0]
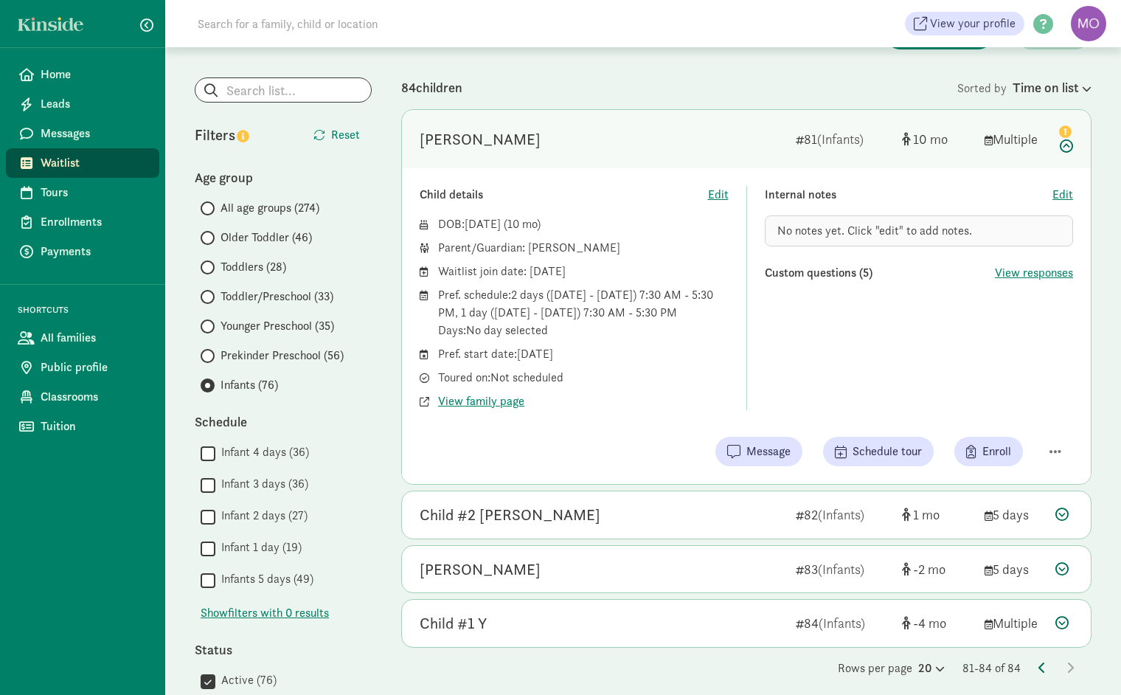
click at [1040, 664] on icon at bounding box center [1042, 668] width 7 height 12
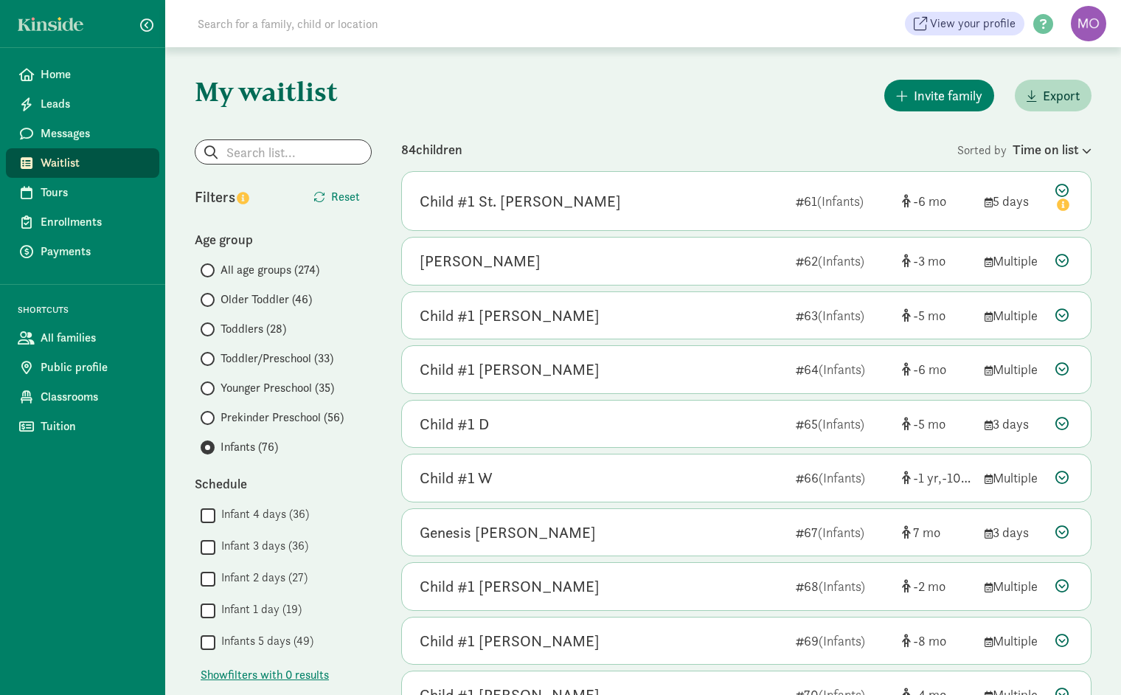
scroll to position [297, 0]
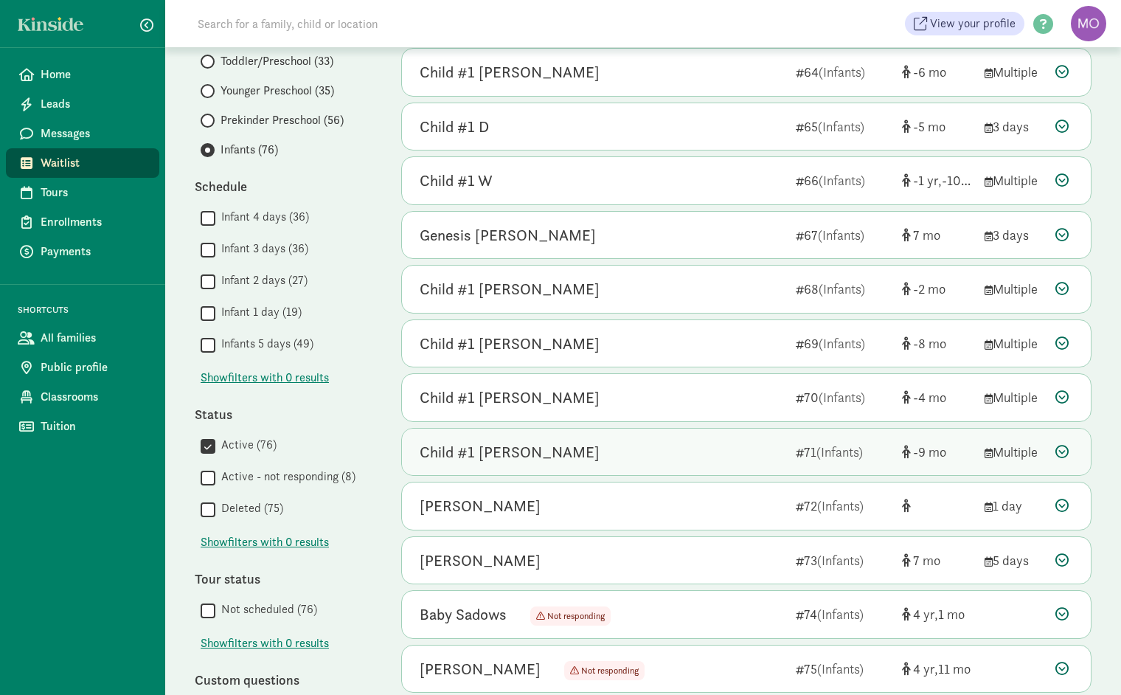
click at [698, 455] on div "Child #1 Peterson" at bounding box center [602, 452] width 364 height 24
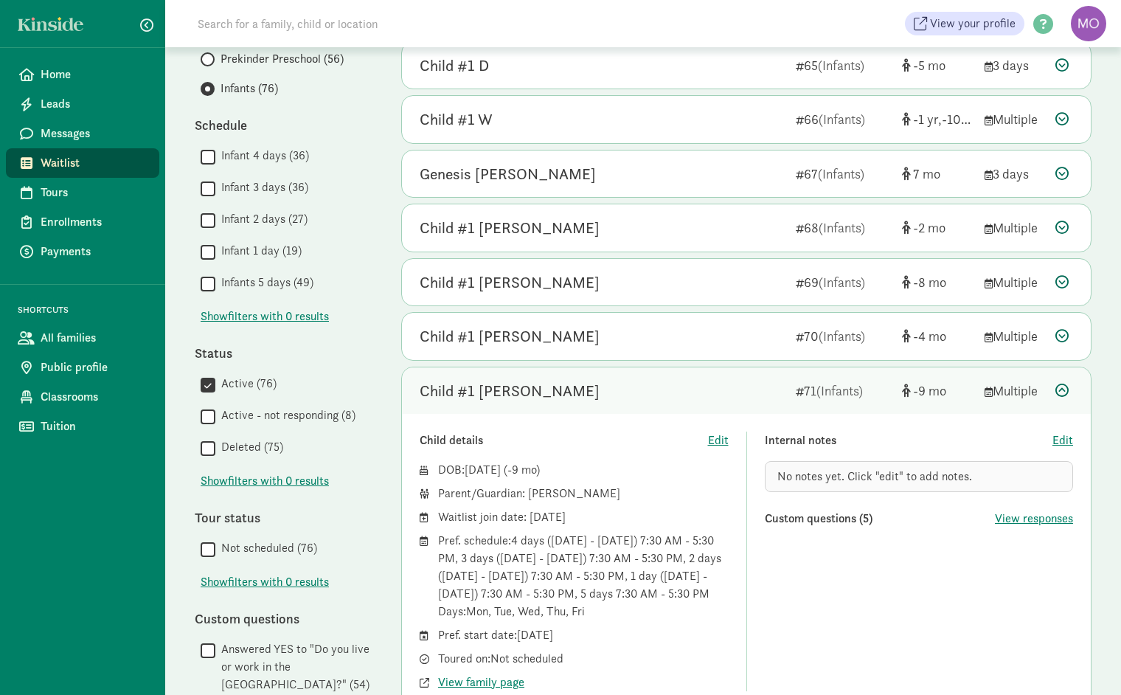
scroll to position [373, 0]
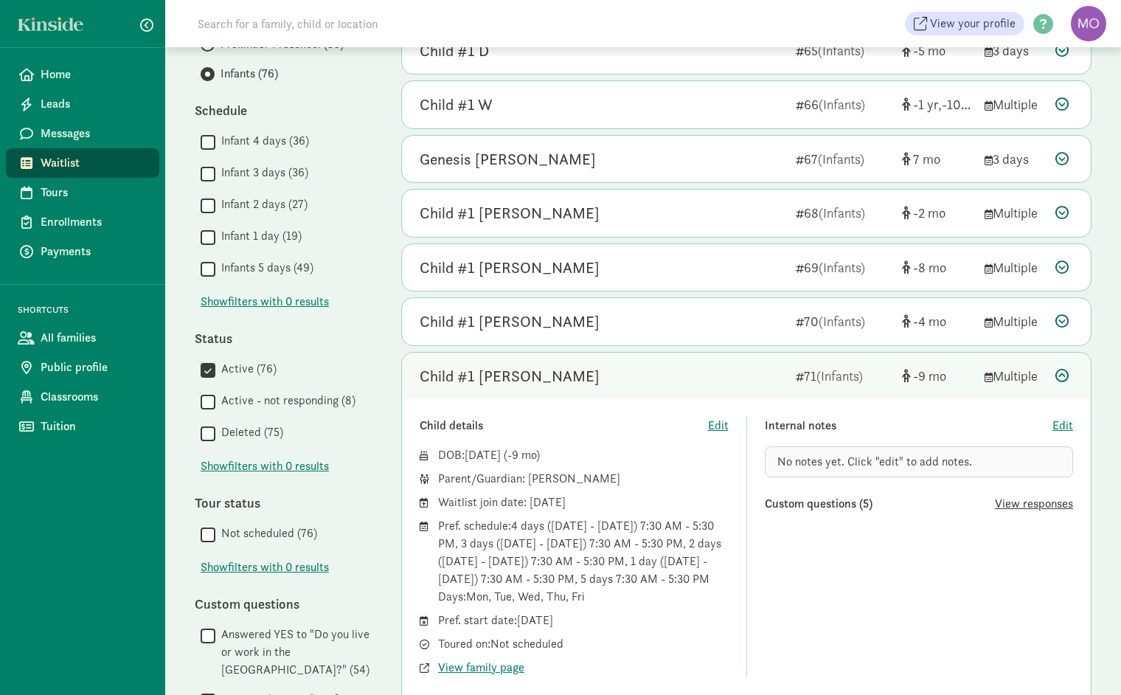
click at [1030, 502] on span "View responses" at bounding box center [1034, 504] width 78 height 18
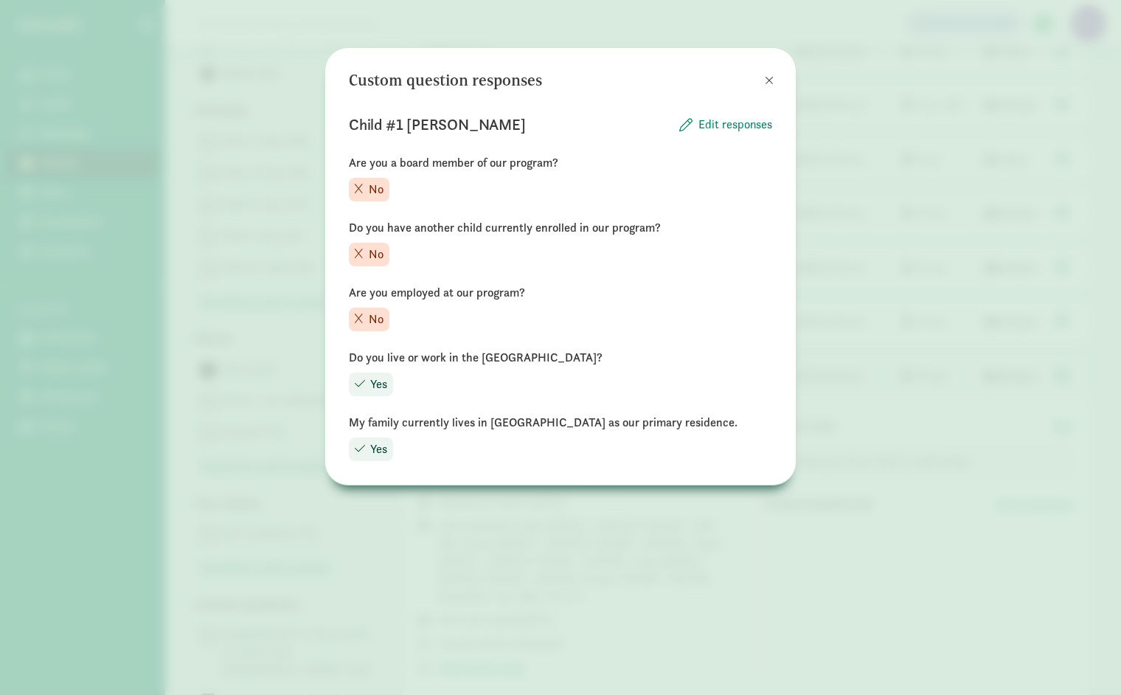
click at [769, 81] on span at bounding box center [769, 81] width 9 height 12
